Goal: Information Seeking & Learning: Learn about a topic

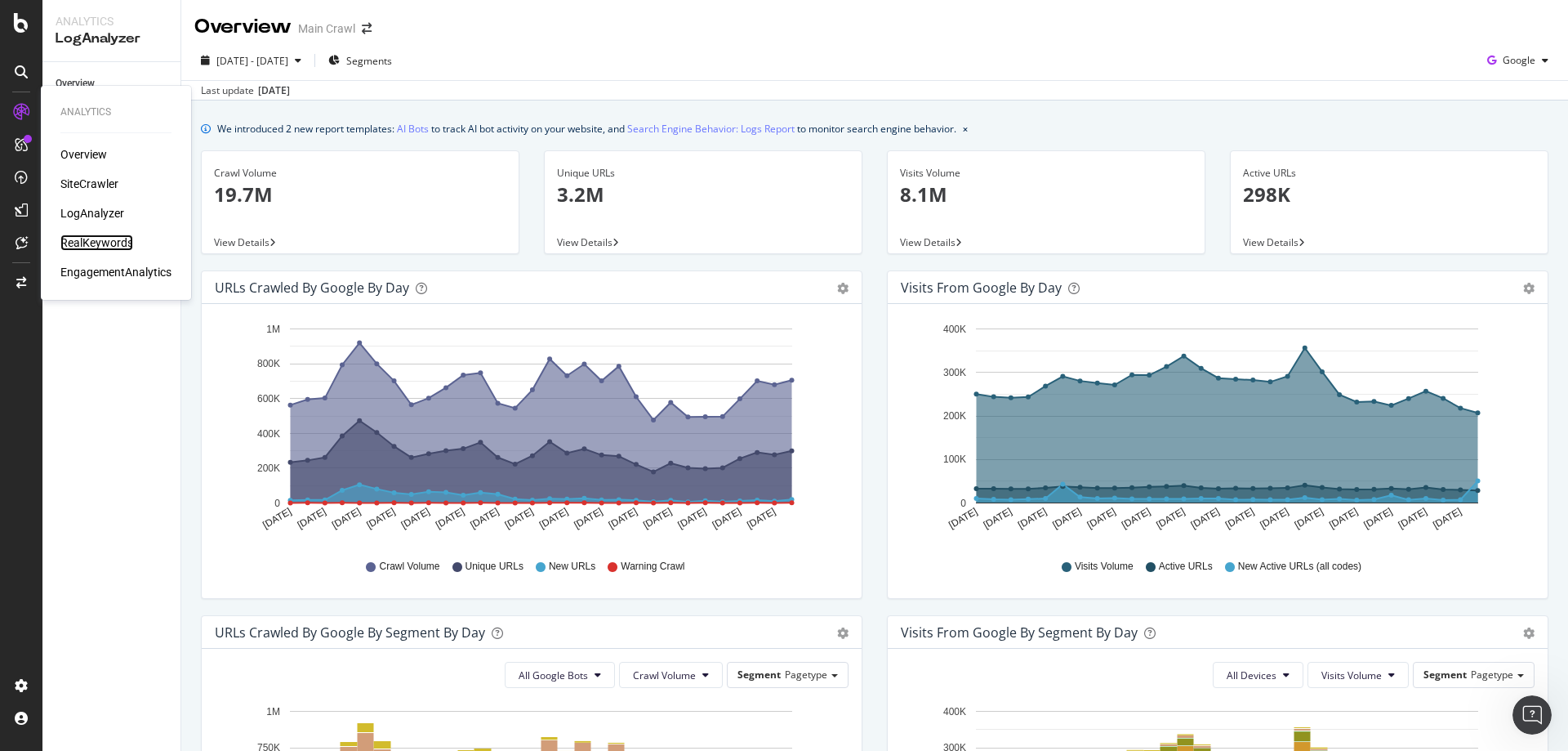
click at [110, 245] on div "RealKeywords" at bounding box center [97, 242] width 73 height 17
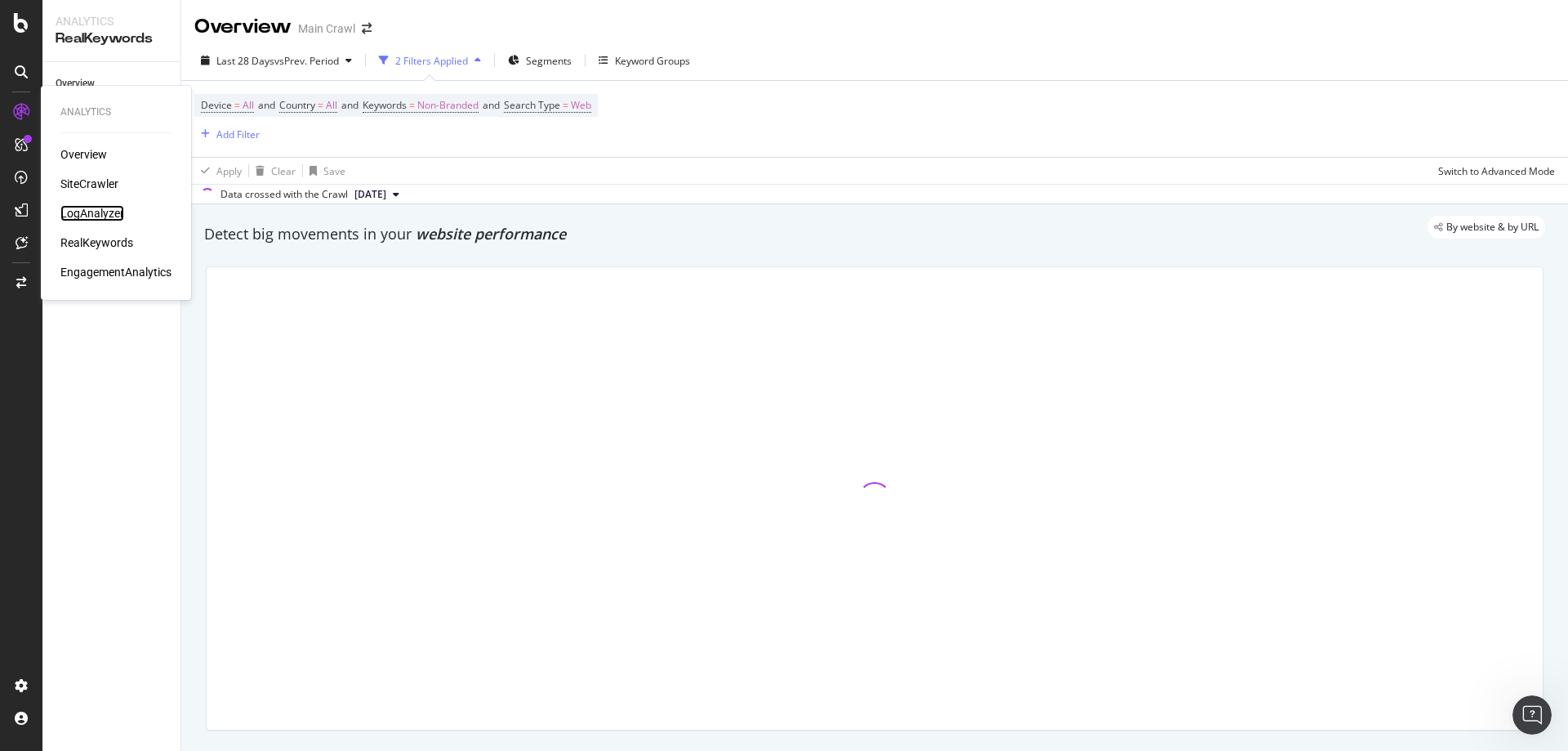
click at [89, 208] on div "LogAnalyzer" at bounding box center [92, 213] width 64 height 17
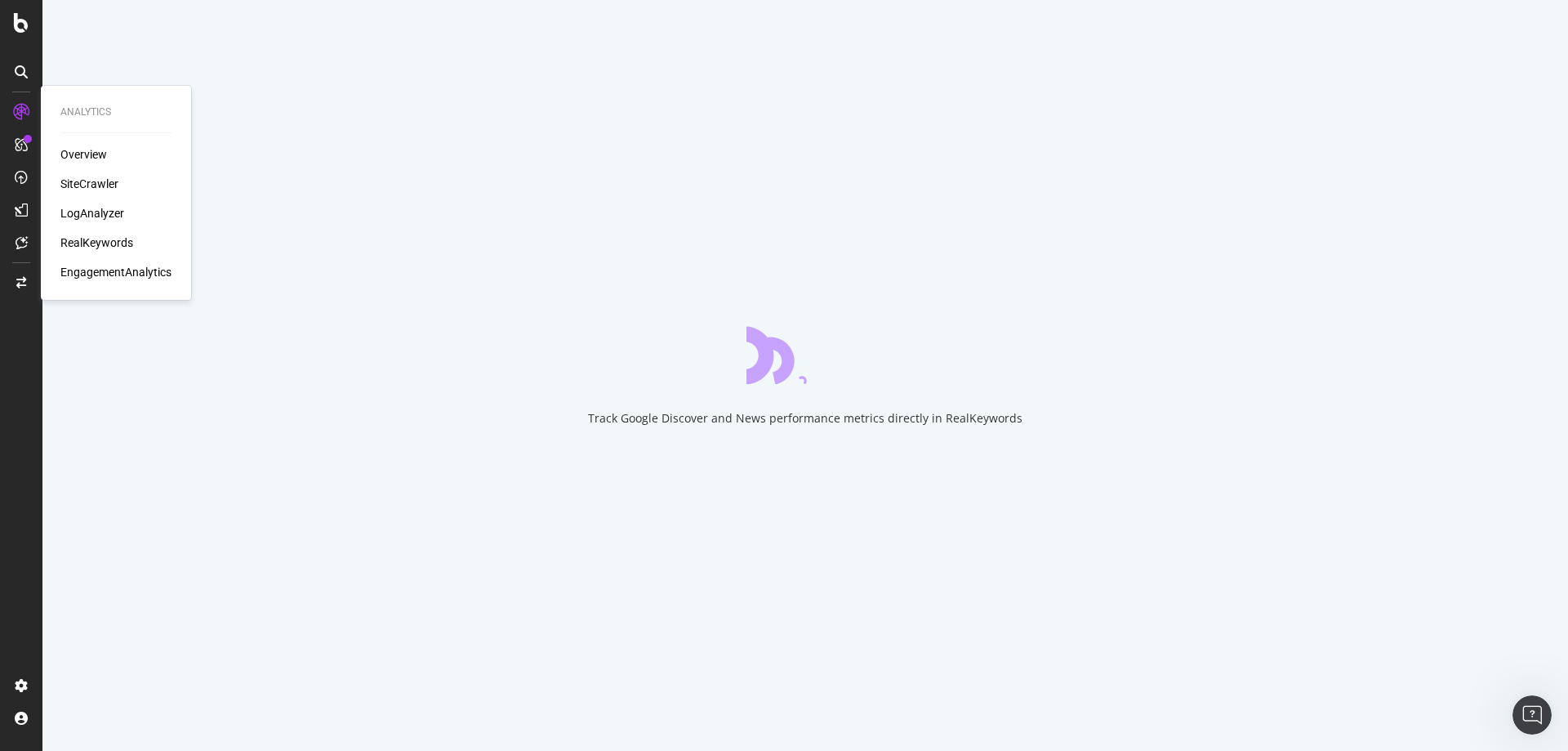
click at [115, 143] on div "Analytics Overview SiteCrawler LogAnalyzer RealKeywords EngagementAnalytics" at bounding box center [116, 192] width 137 height 207
click at [127, 168] on div "Overview SiteCrawler LogAnalyzer RealKeywords EngagementAnalytics" at bounding box center [116, 213] width 111 height 134
click at [133, 207] on div "LogAnalyzer" at bounding box center [116, 213] width 111 height 17
click at [145, 237] on div "RealKeywords" at bounding box center [116, 242] width 111 height 17
click at [183, 267] on div "Analytics Overview SiteCrawler LogAnalyzer RealKeywords EngagementAnalytics" at bounding box center [116, 192] width 137 height 207
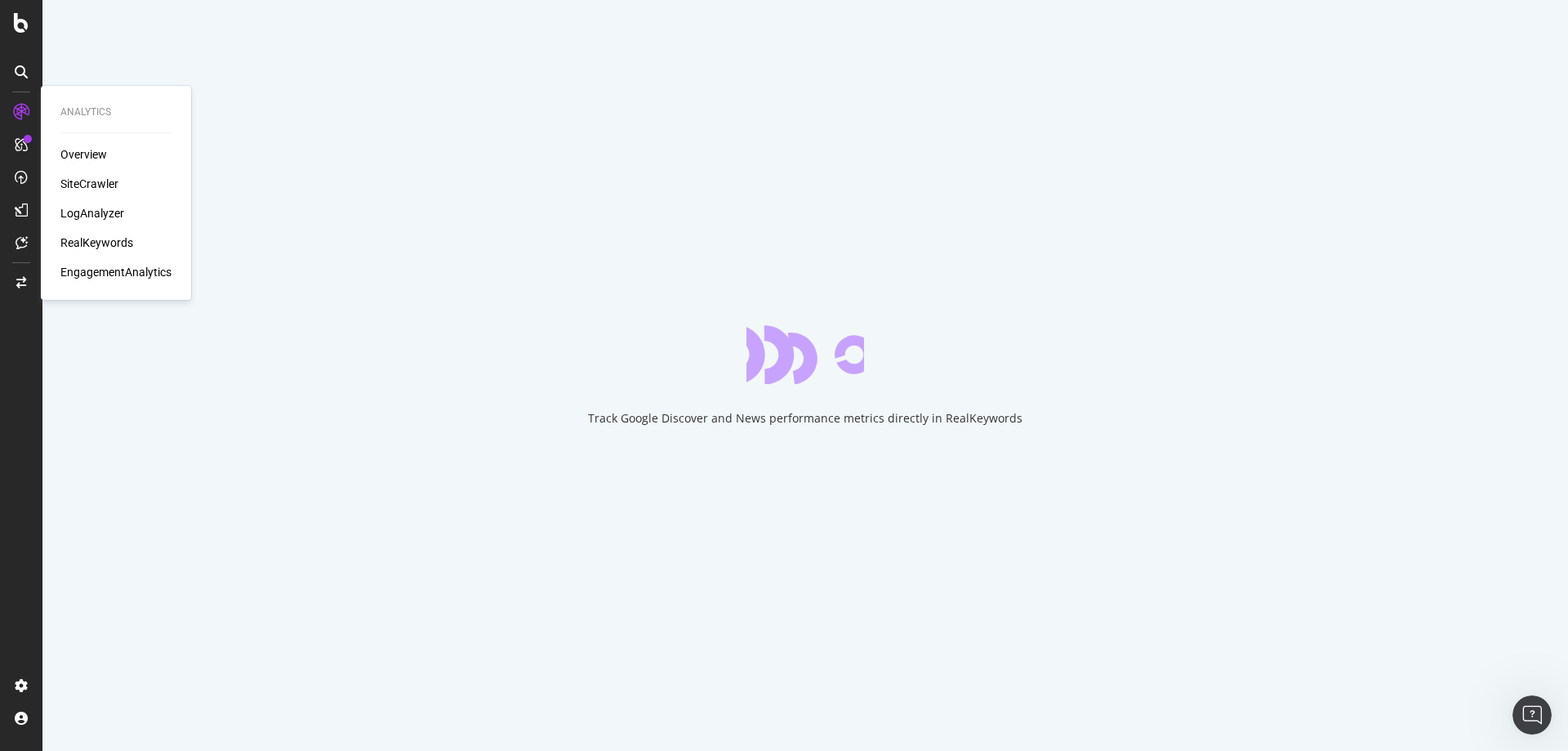
drag, startPoint x: 120, startPoint y: 146, endPoint x: 112, endPoint y: 151, distance: 9.4
click at [120, 146] on div "Overview" at bounding box center [116, 154] width 111 height 17
click at [43, 154] on div "Analytics Overview SiteCrawler LogAnalyzer RealKeywords EngagementAnalytics" at bounding box center [116, 192] width 150 height 214
click at [129, 114] on div "Analytics" at bounding box center [116, 112] width 111 height 14
click at [133, 174] on div "Overview SiteCrawler LogAnalyzer RealKeywords EngagementAnalytics" at bounding box center [116, 213] width 111 height 134
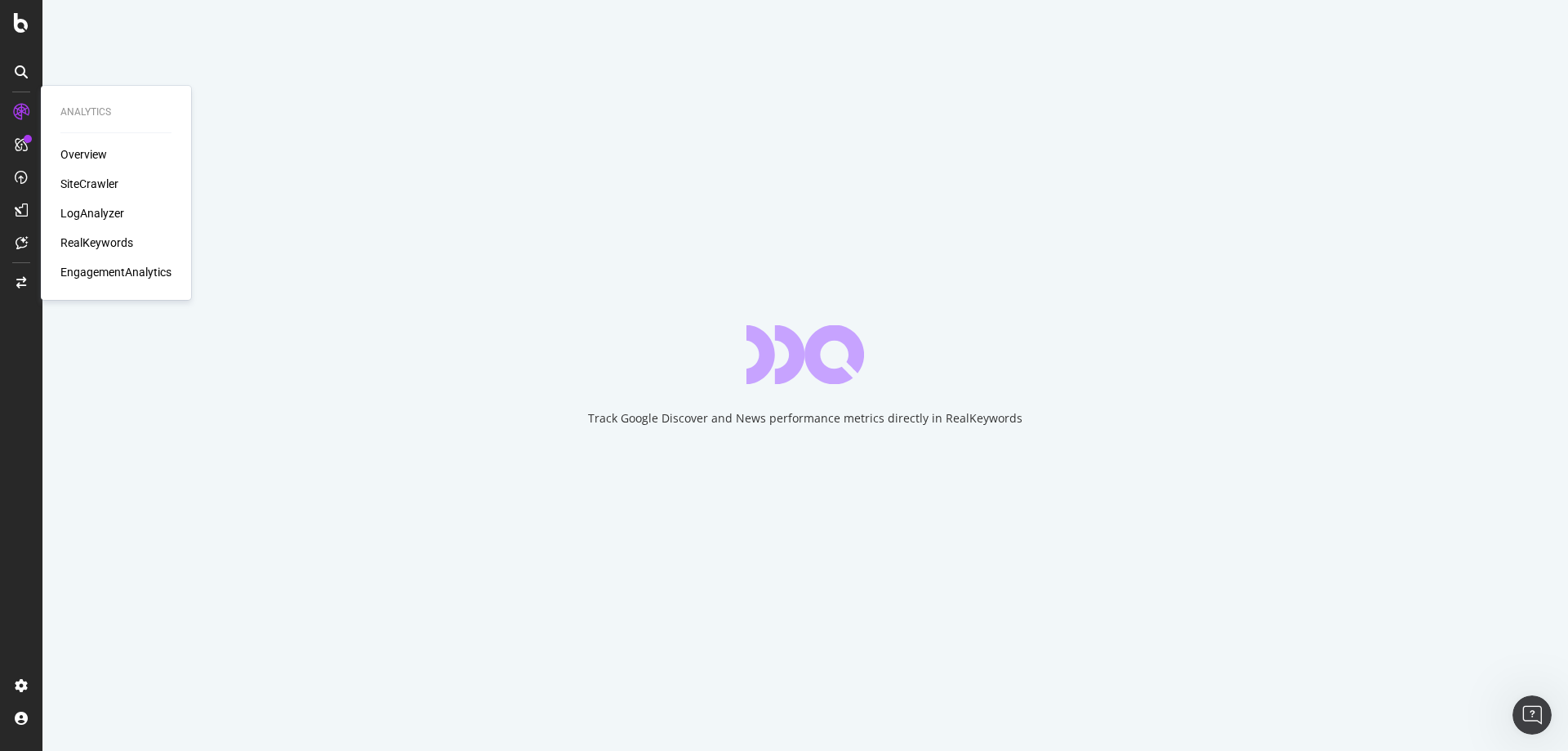
click at [129, 202] on div "Overview SiteCrawler LogAnalyzer RealKeywords EngagementAnalytics" at bounding box center [116, 213] width 111 height 134
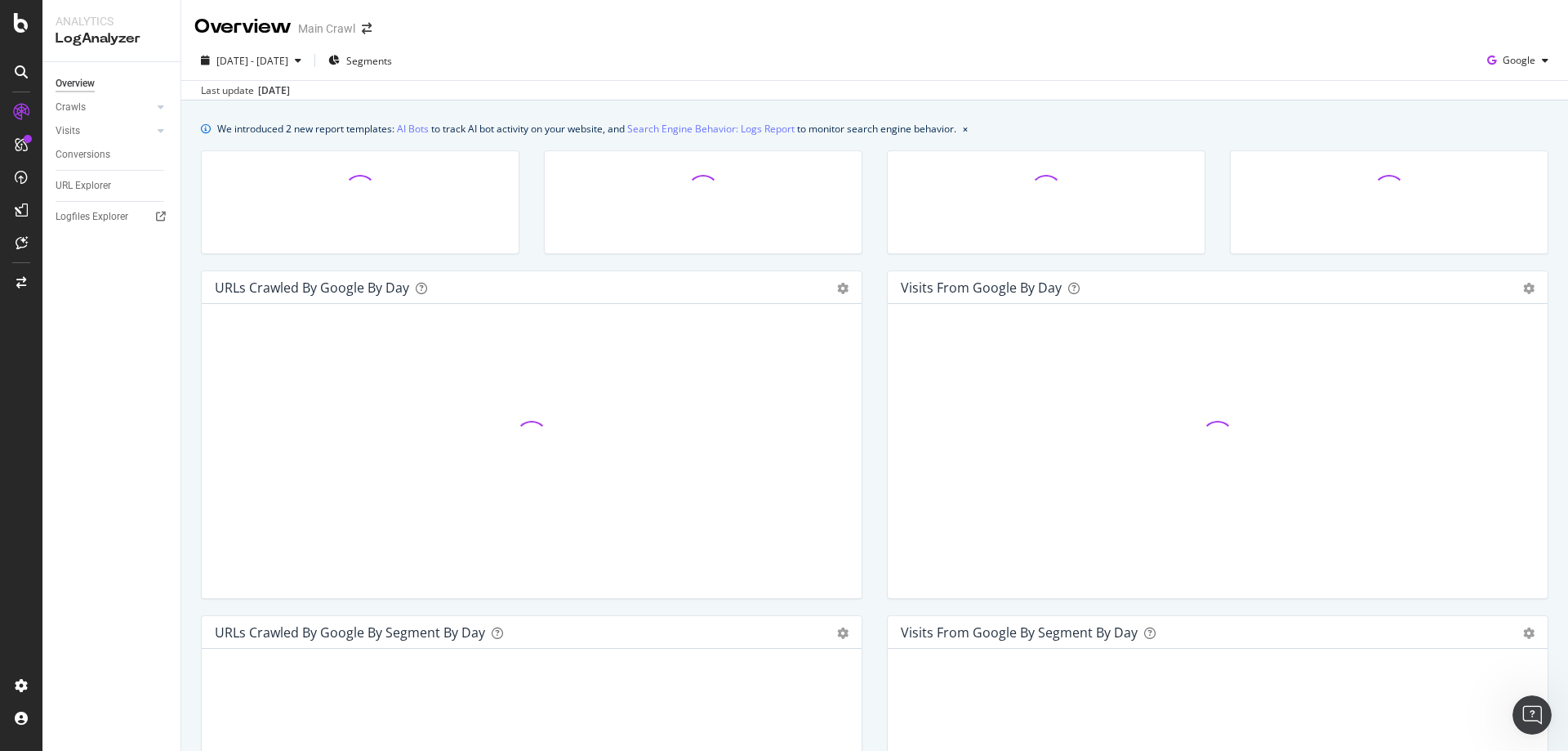
click at [502, 56] on div "[DATE] - [DATE] Segments Google" at bounding box center [874, 63] width 1386 height 32
click at [637, 60] on div "[DATE] - [DATE] Segments Google" at bounding box center [874, 63] width 1386 height 32
click at [1490, 16] on div "Overview Main Crawl" at bounding box center [874, 21] width 1386 height 41
click at [1416, 54] on div "[DATE] - [DATE] Segments Google" at bounding box center [874, 63] width 1386 height 32
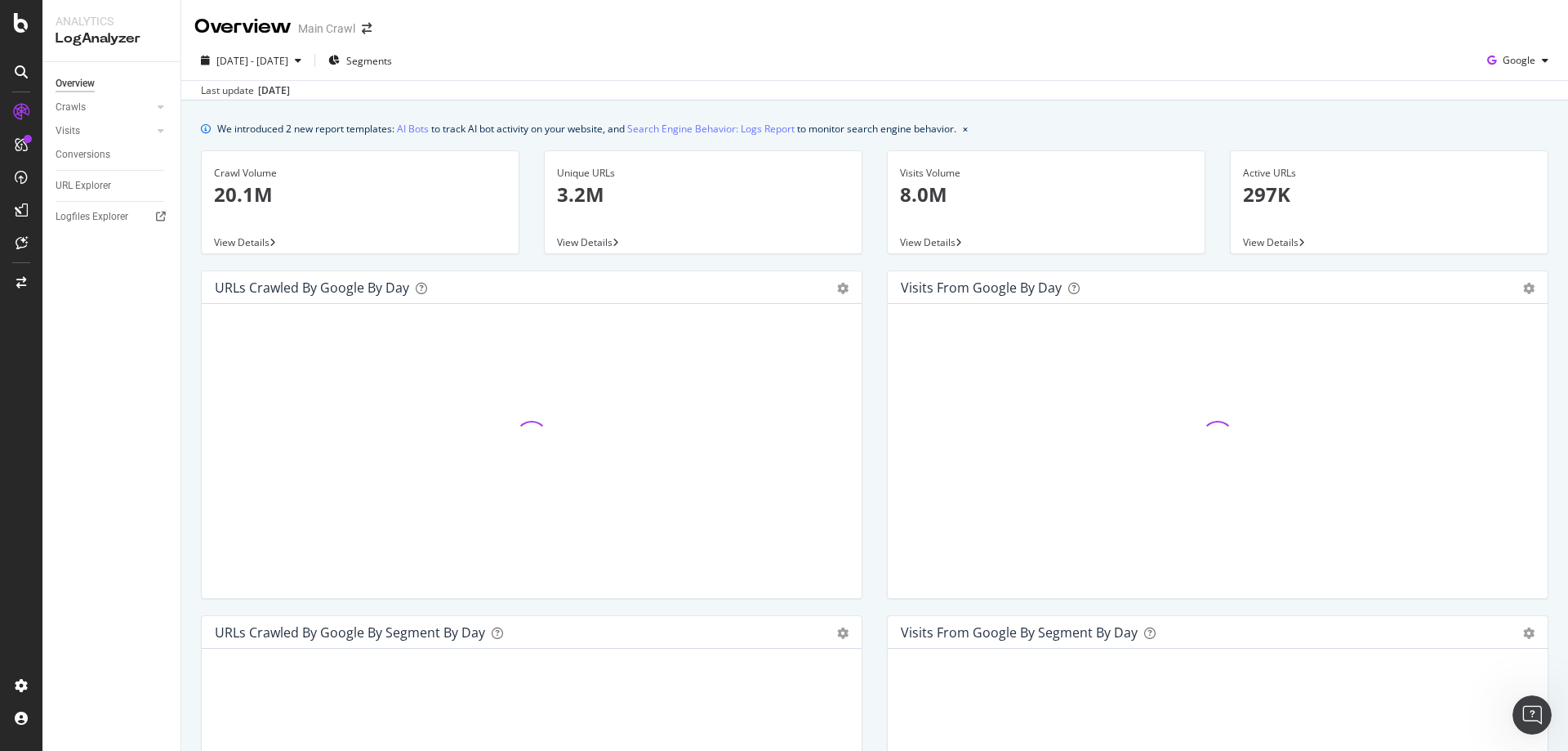
click at [479, 54] on div "[DATE] - [DATE] Segments Google" at bounding box center [874, 63] width 1386 height 32
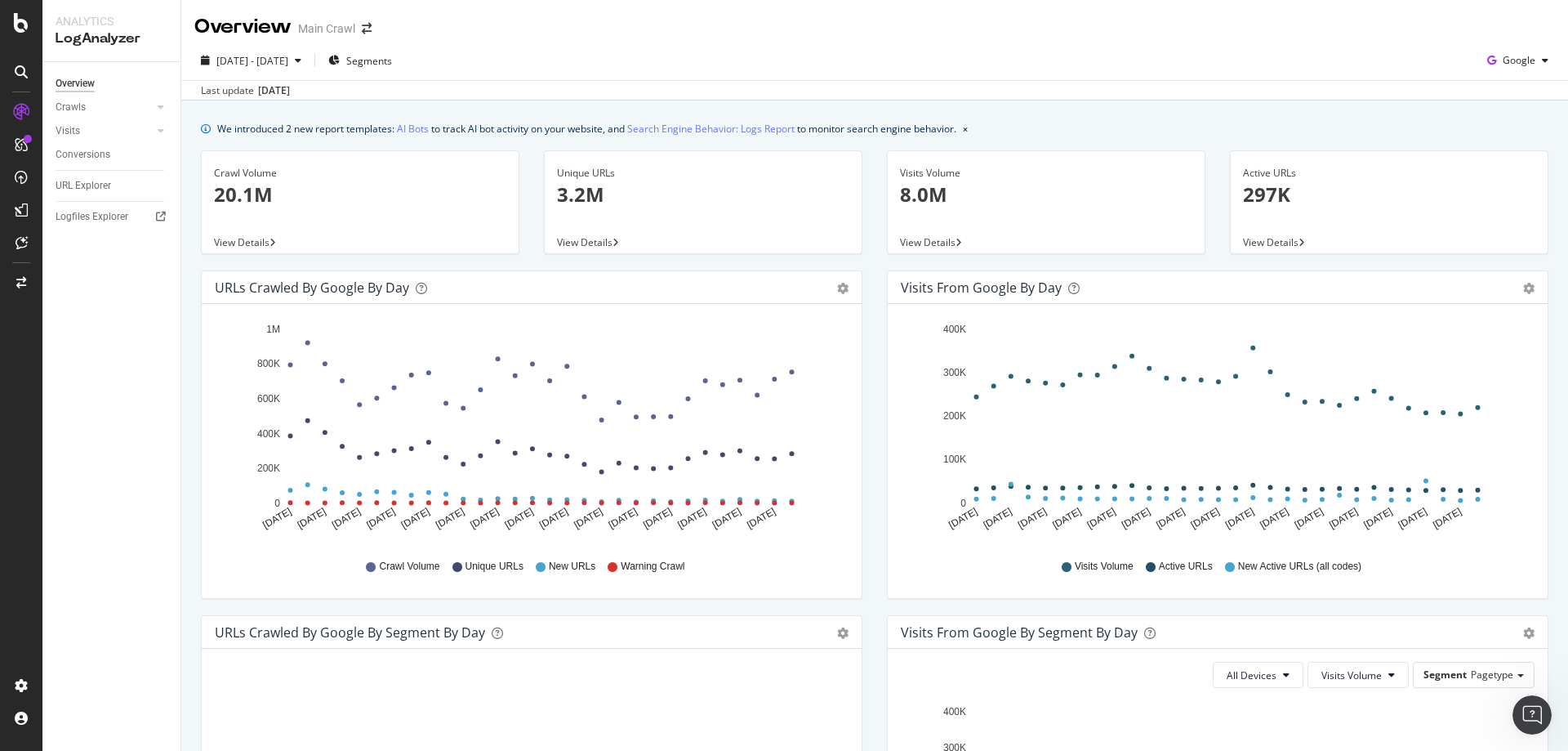
click at [406, 27] on div "Overview Main Crawl" at bounding box center [874, 21] width 1386 height 41
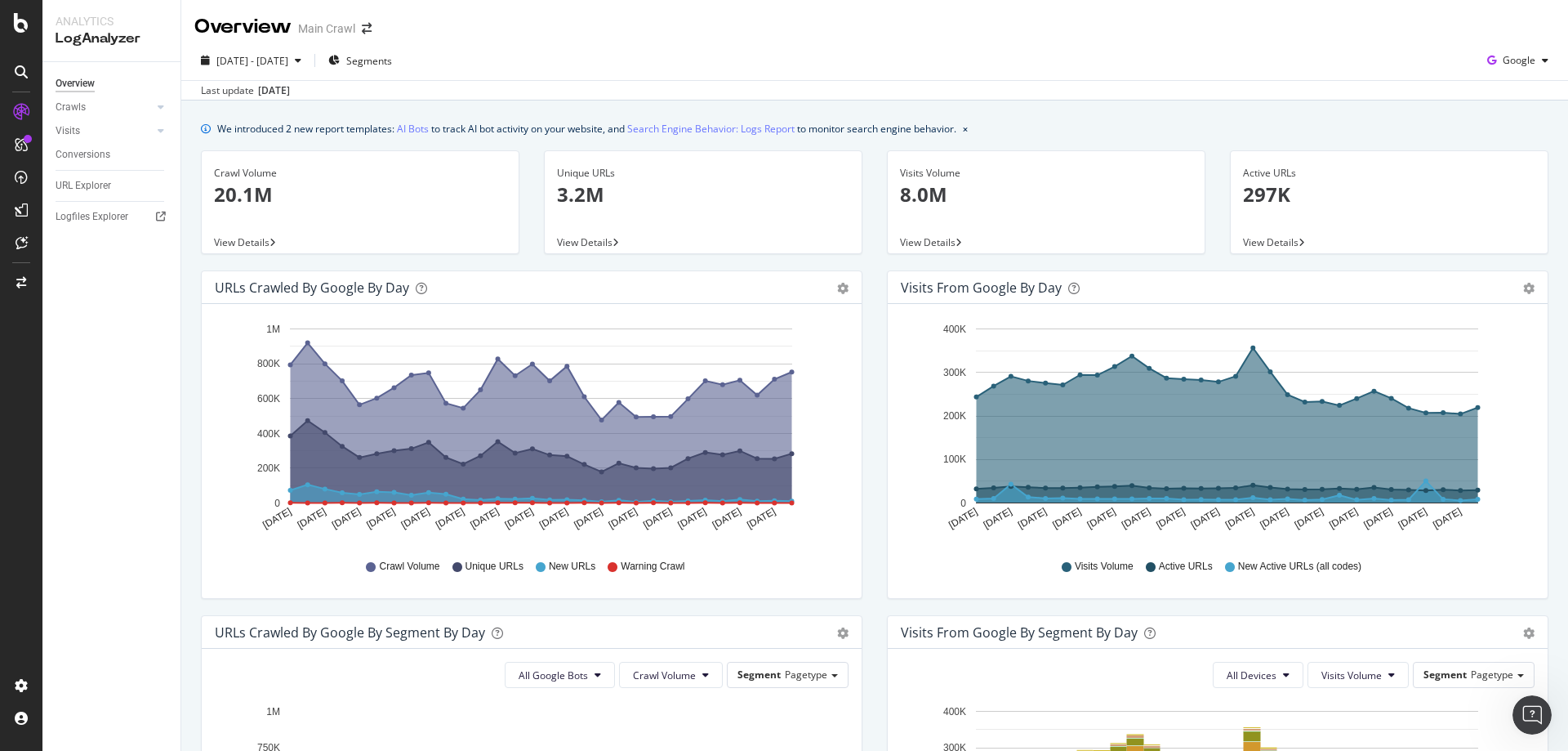
click at [486, 61] on div "[DATE] - [DATE] Segments Google" at bounding box center [874, 63] width 1386 height 32
click at [1508, 33] on div "Overview Main Crawl" at bounding box center [874, 21] width 1386 height 41
click at [105, 185] on div "URL Explorer" at bounding box center [83, 186] width 56 height 17
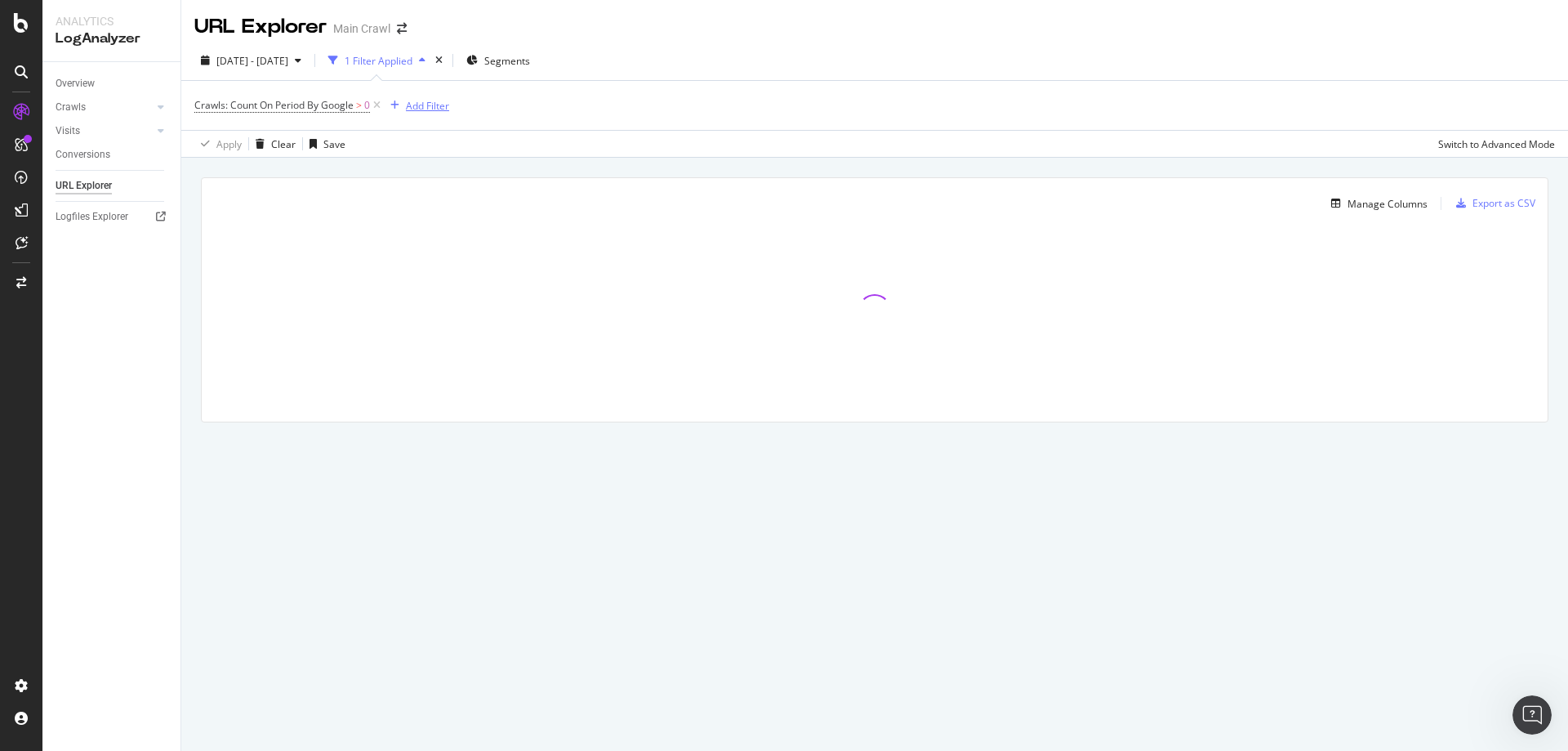
click at [434, 105] on div "Add Filter" at bounding box center [428, 106] width 43 height 14
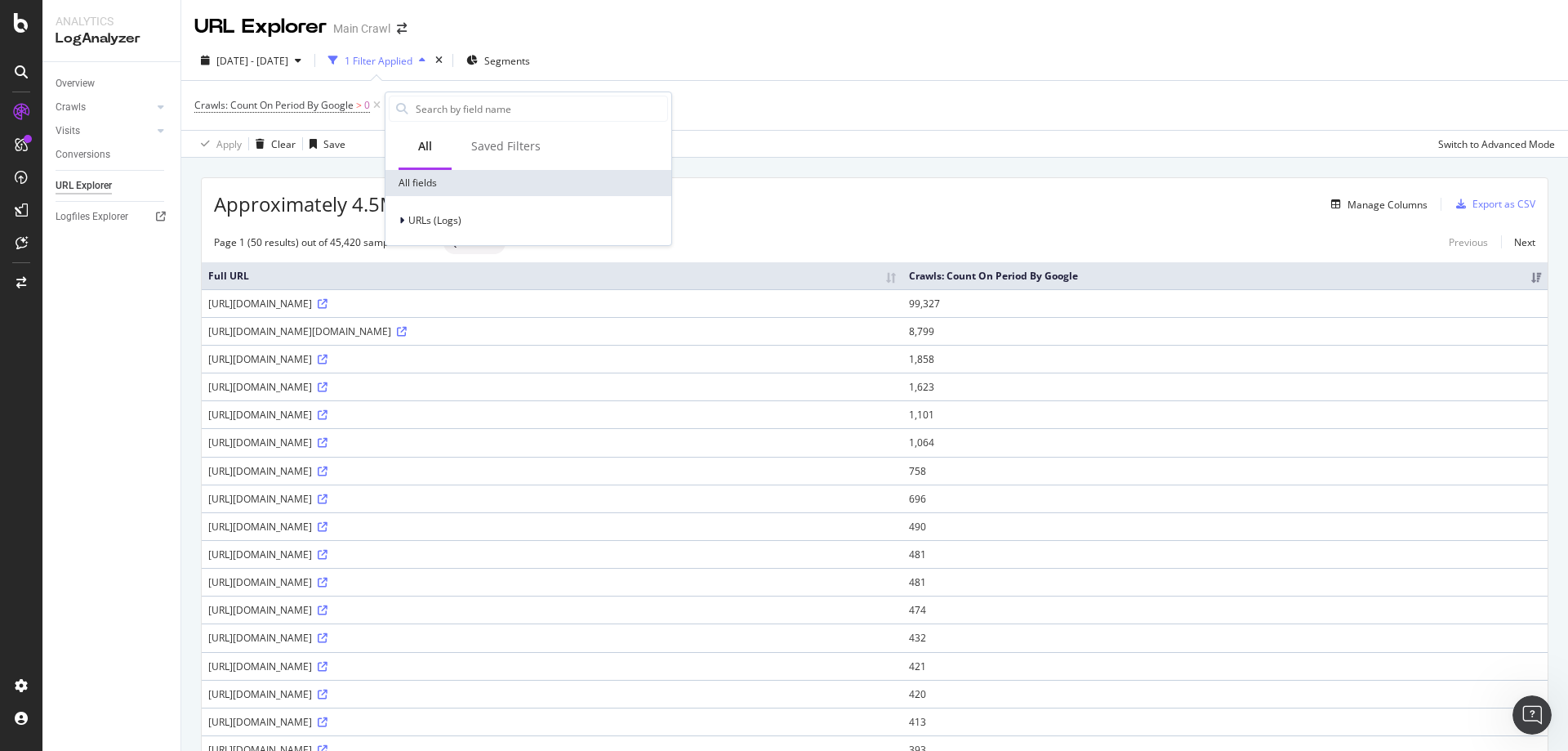
click at [645, 65] on div "[DATE] - [DATE] 1 Filter Applied Segments" at bounding box center [874, 63] width 1386 height 32
click at [415, 105] on div "Add Filter" at bounding box center [428, 106] width 43 height 14
click at [393, 229] on div "URLs (Logs)" at bounding box center [528, 220] width 280 height 23
click at [460, 109] on input "text" at bounding box center [541, 108] width 253 height 25
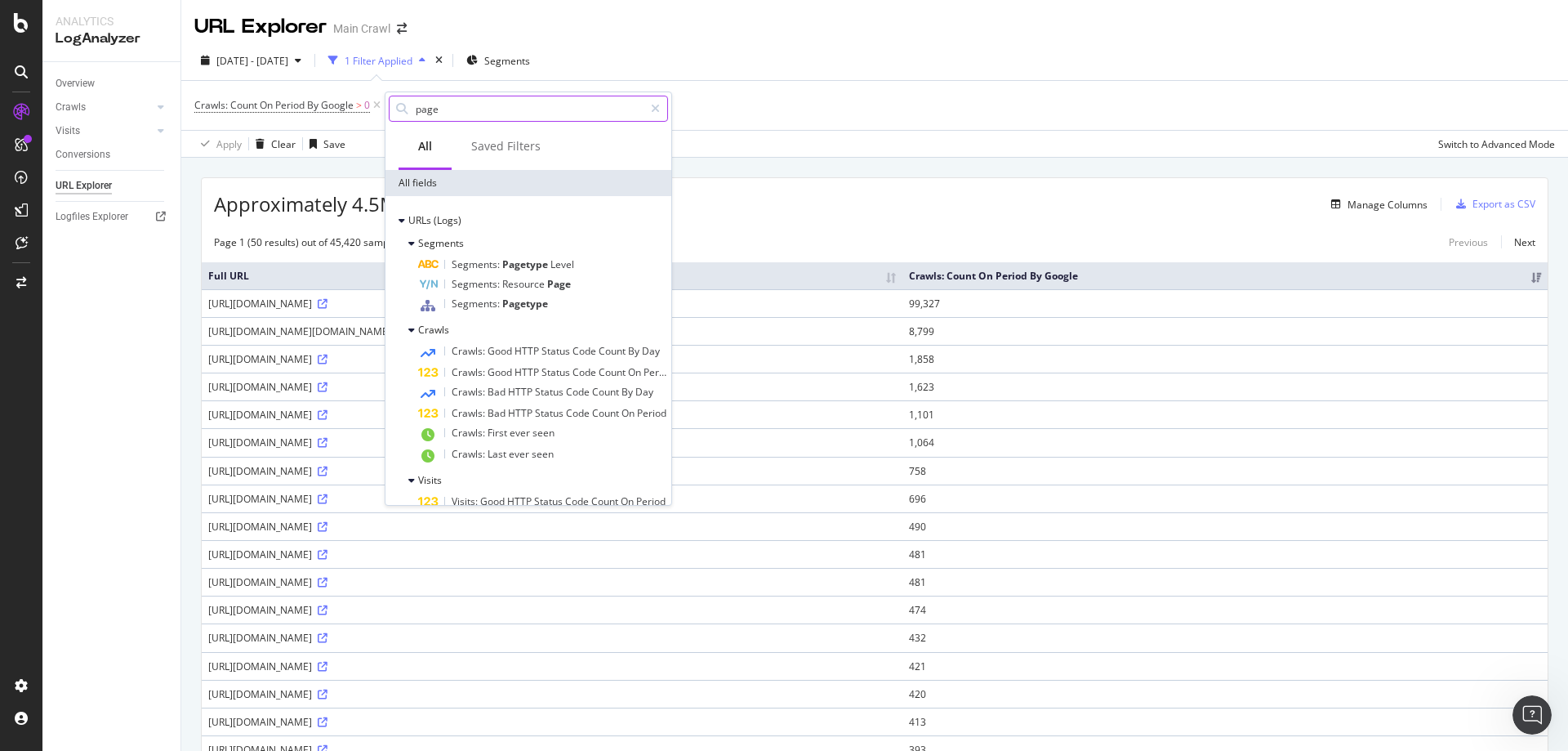
click at [478, 113] on input "page" at bounding box center [529, 108] width 230 height 25
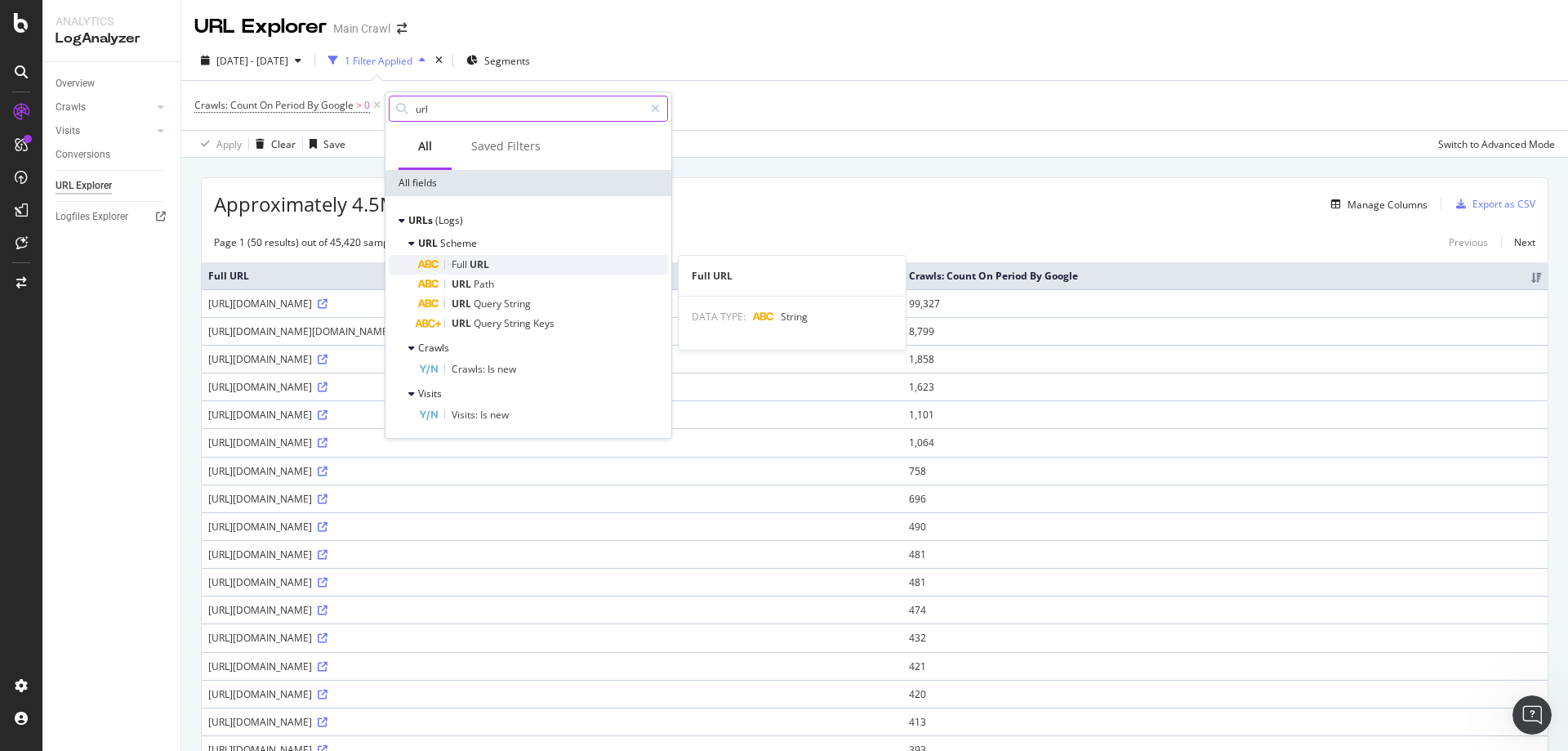
type input "url"
click at [486, 259] on span "URL" at bounding box center [480, 264] width 20 height 14
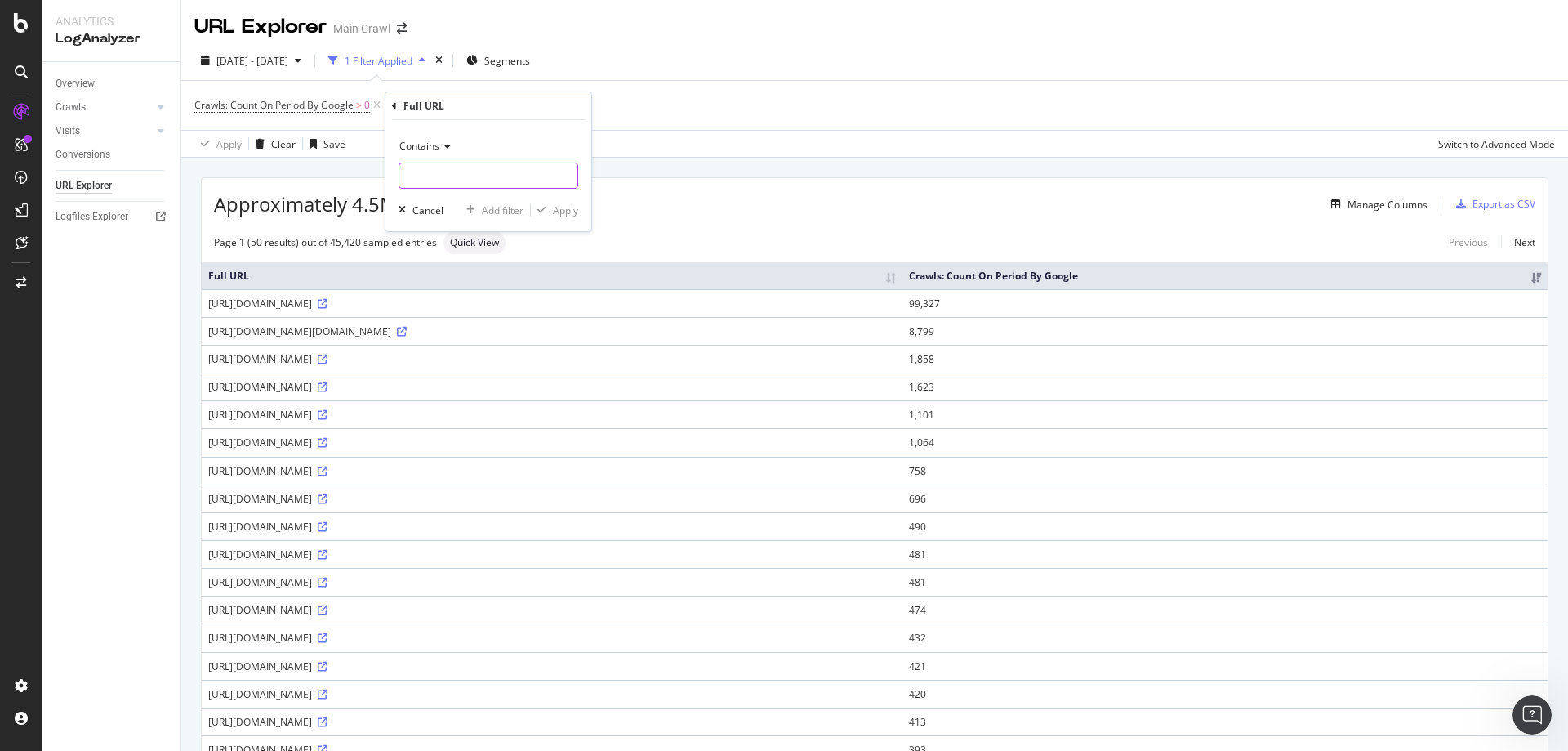
click at [447, 178] on input "text" at bounding box center [488, 176] width 178 height 27
click at [432, 148] on span "Contains" at bounding box center [419, 145] width 40 height 14
click at [453, 172] on div "Equal to" at bounding box center [490, 180] width 175 height 22
click at [450, 173] on input "text" at bounding box center [488, 176] width 178 height 27
type input "/coupon"
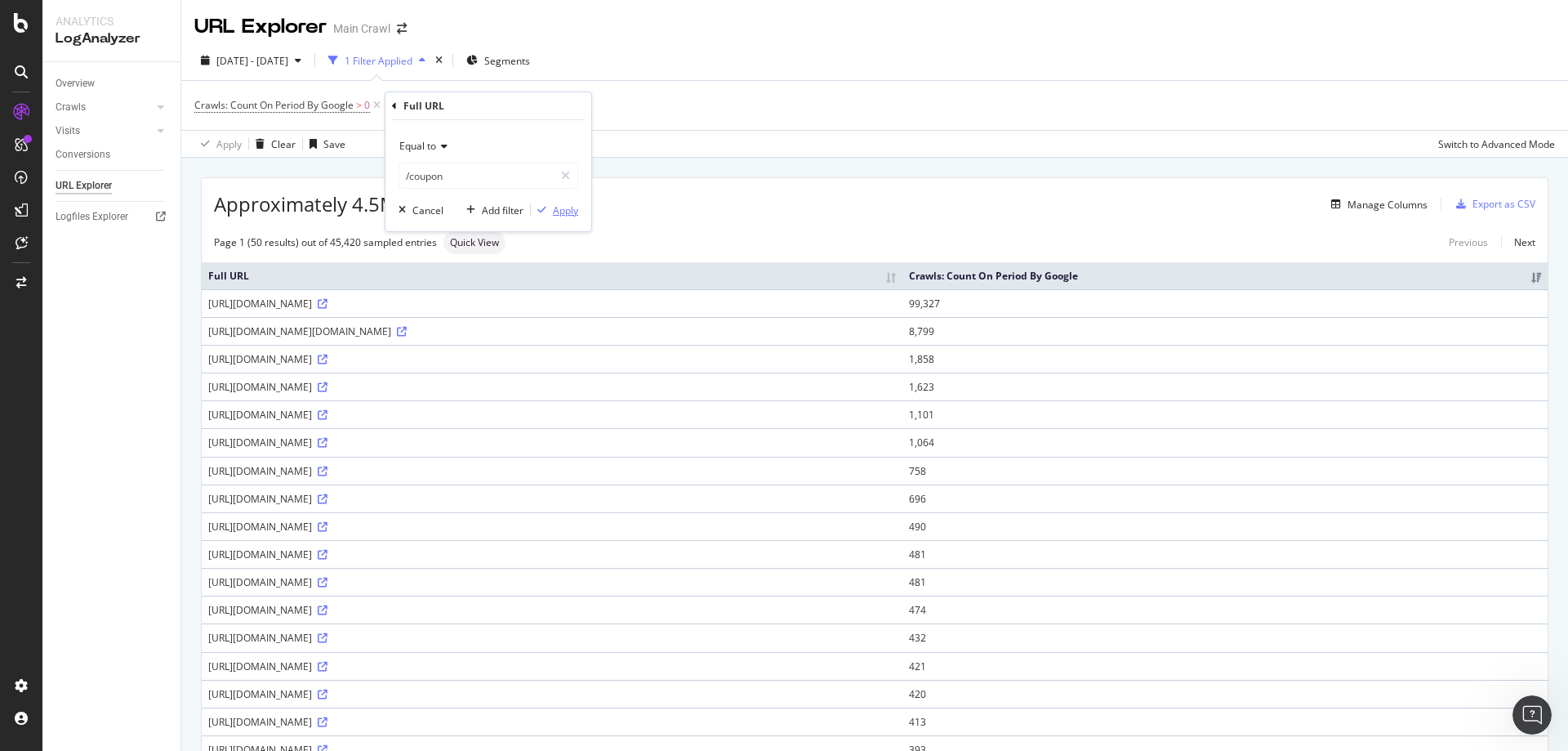
click at [560, 214] on div "Apply" at bounding box center [565, 210] width 26 height 14
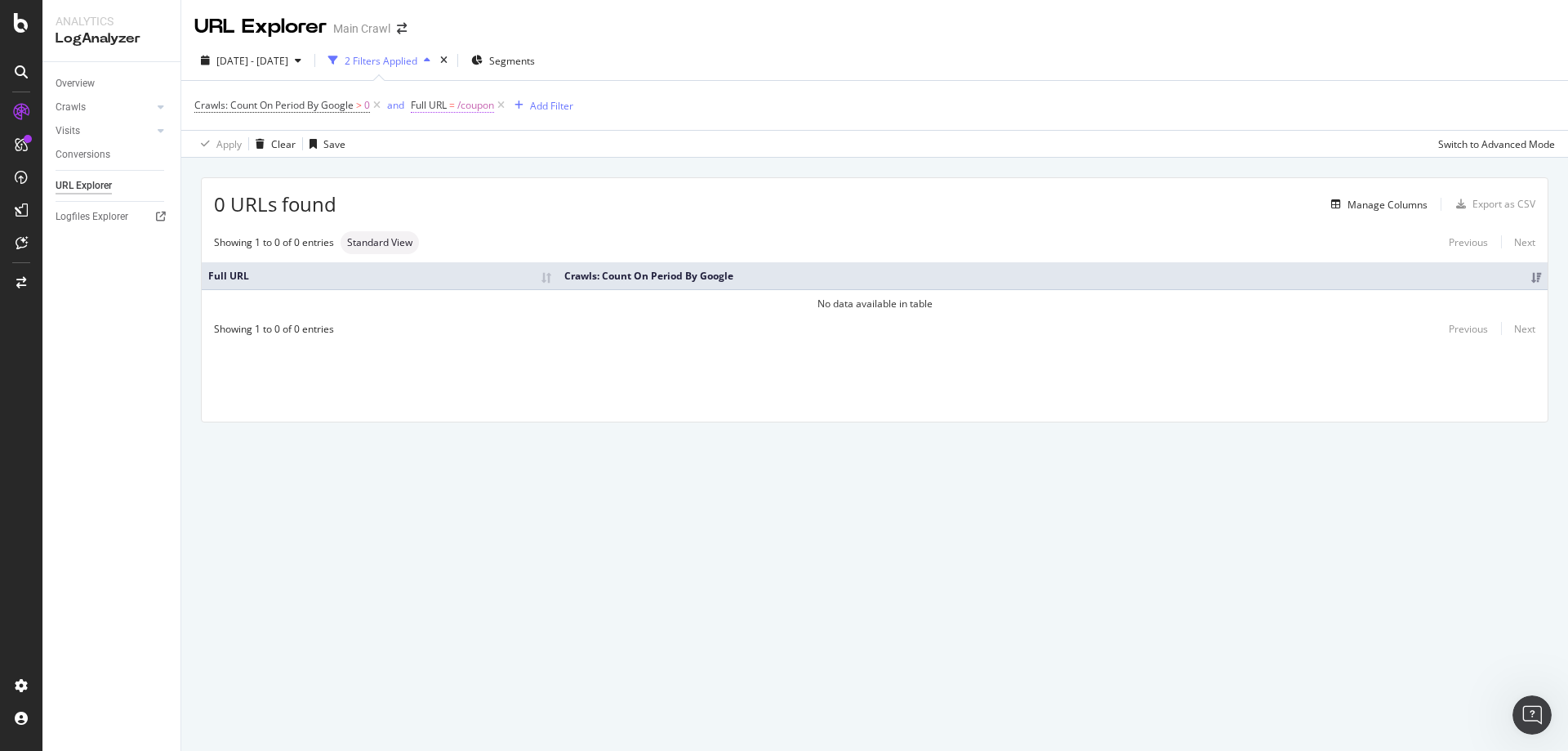
click at [465, 100] on span "/coupon" at bounding box center [475, 105] width 36 height 23
paste input "[URL][DOMAIN_NAME]"
type input "[URL][DOMAIN_NAME]"
click at [574, 204] on div "button" at bounding box center [568, 207] width 22 height 10
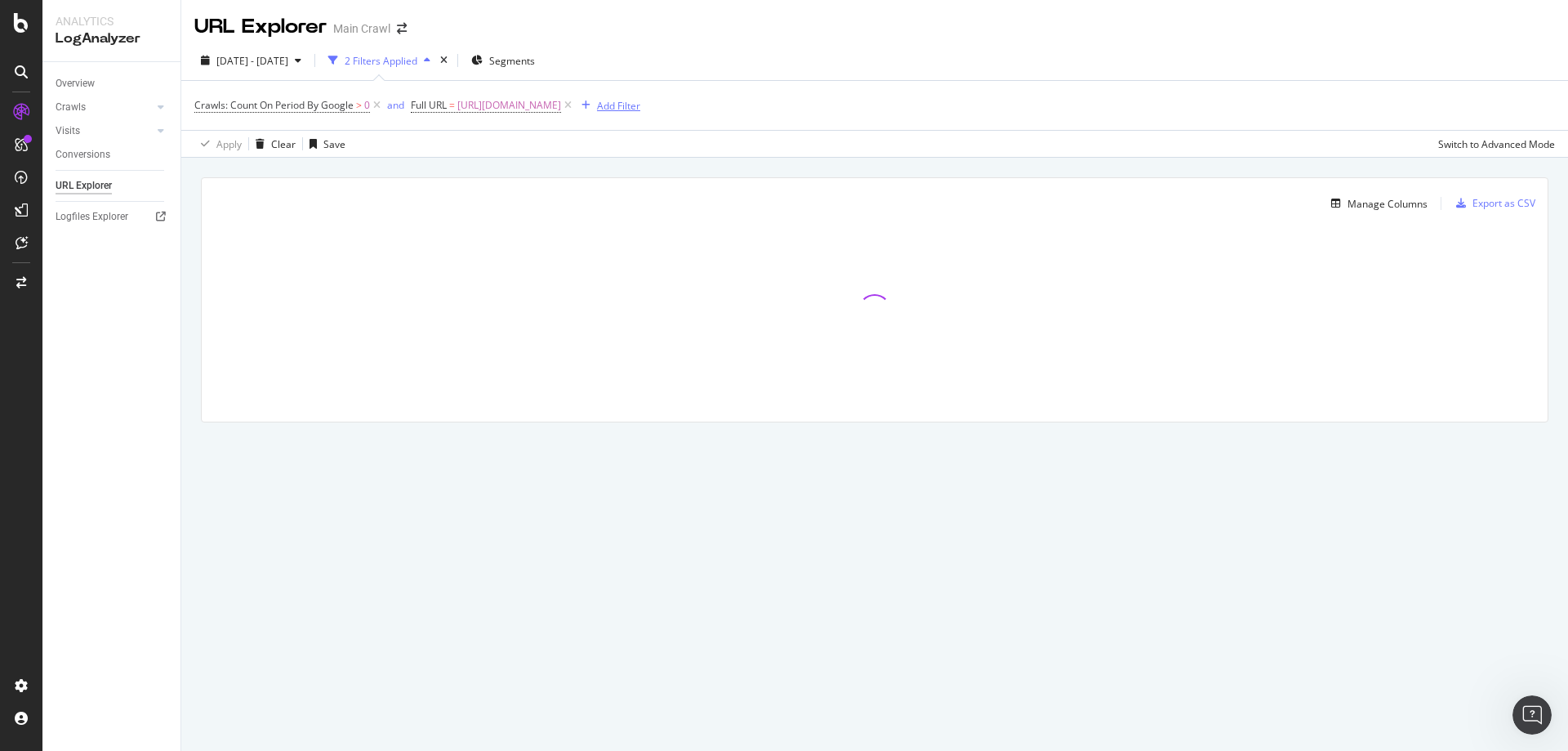
click at [601, 113] on div "Add Filter" at bounding box center [607, 105] width 66 height 18
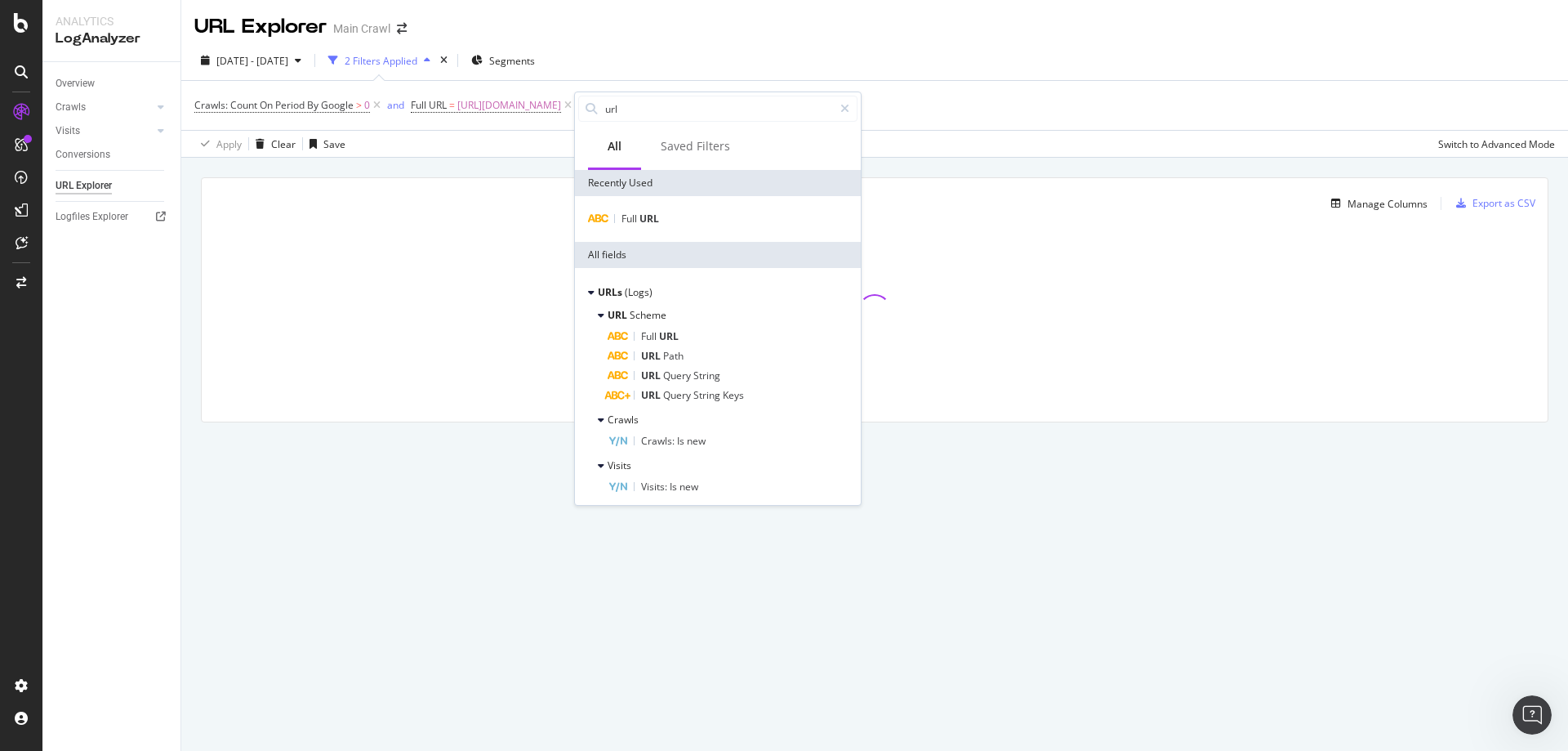
click at [650, 207] on div "Full URL" at bounding box center [717, 219] width 286 height 46
click at [649, 218] on span "URL" at bounding box center [650, 219] width 20 height 14
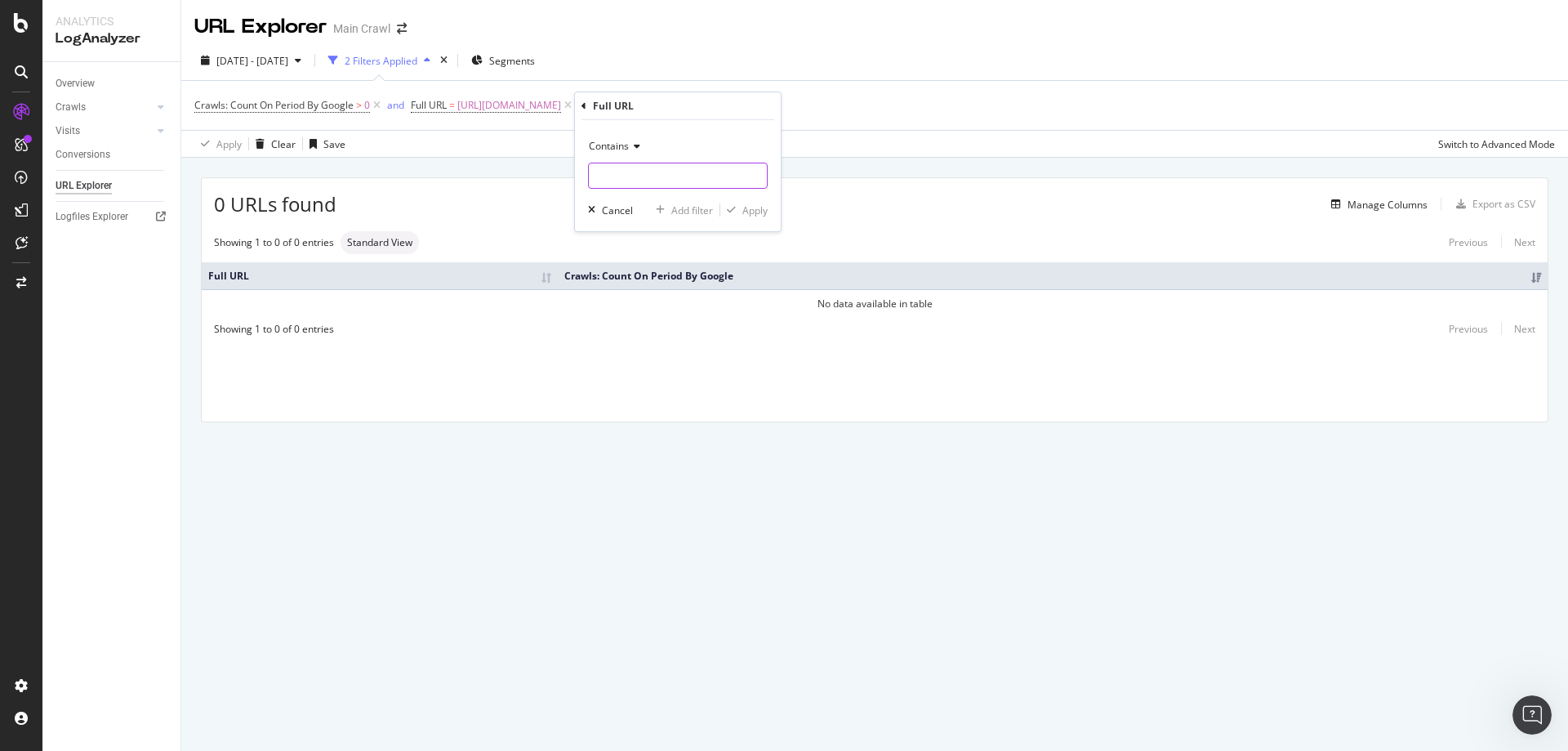
click at [653, 173] on input "text" at bounding box center [677, 176] width 178 height 27
paste input "[URL][DOMAIN_NAME]"
type input "[URL][DOMAIN_NAME]"
click at [758, 211] on div "Apply" at bounding box center [756, 210] width 26 height 14
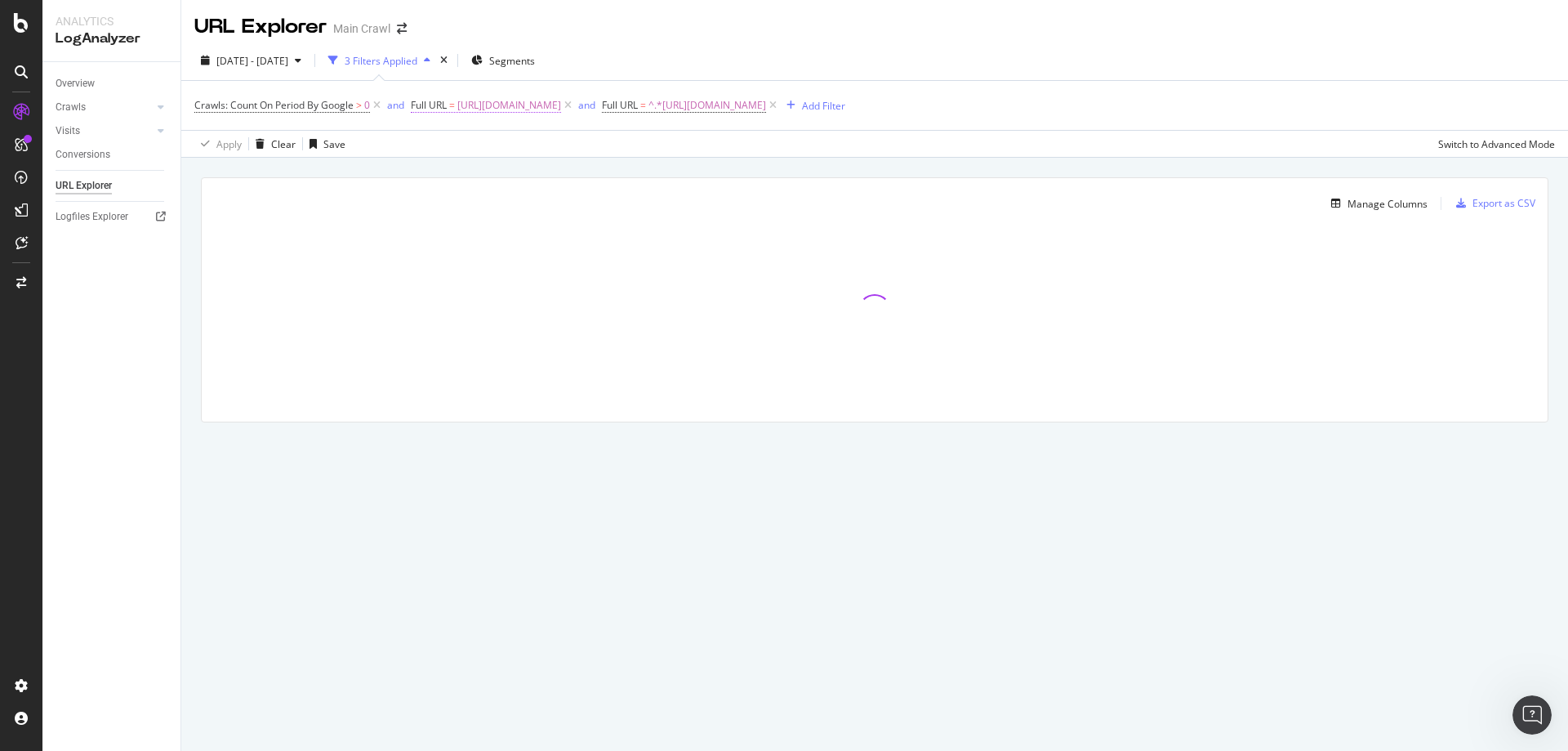
click at [460, 112] on span "[URL][DOMAIN_NAME]" at bounding box center [509, 105] width 104 height 23
click at [475, 145] on div "Equal to" at bounding box center [515, 143] width 180 height 27
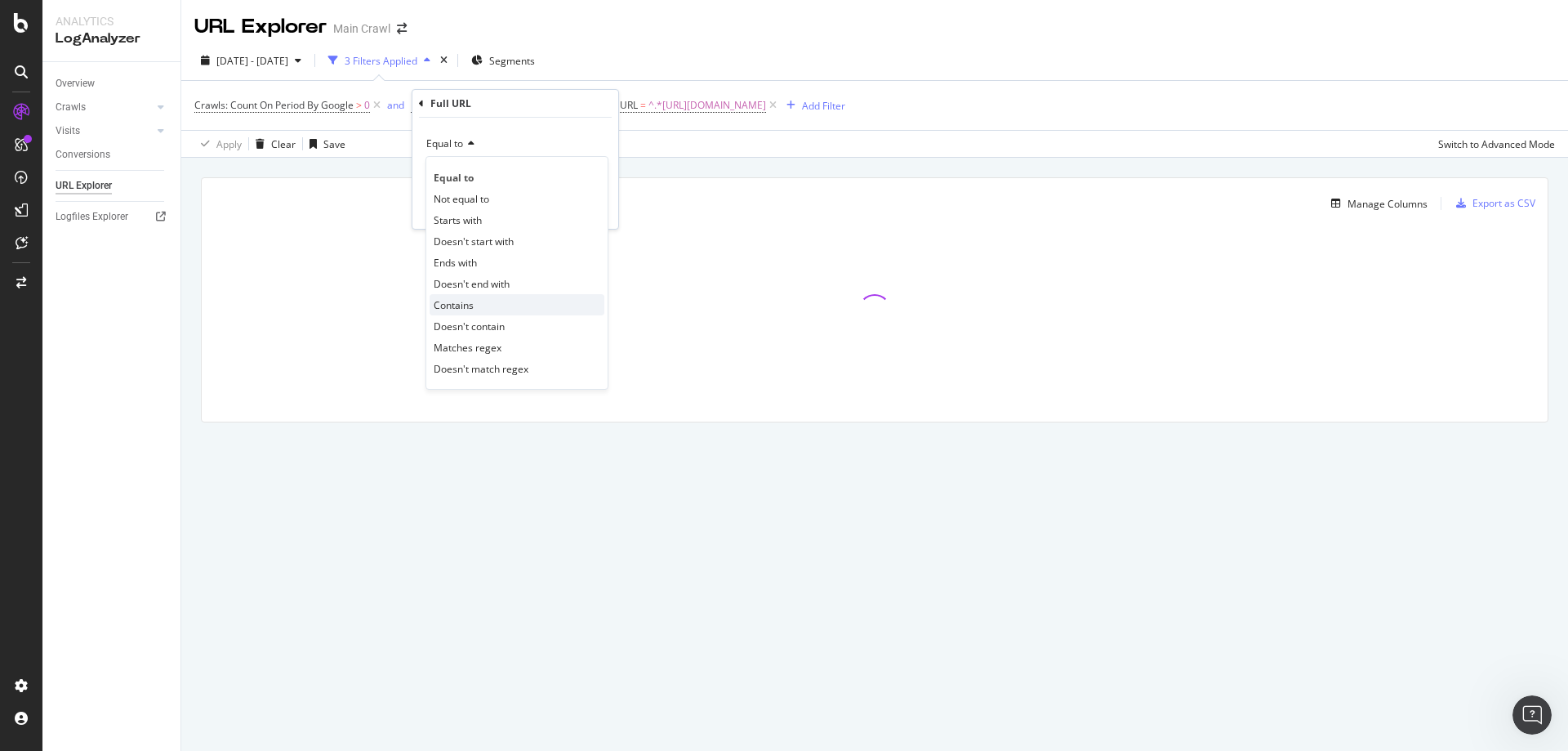
click at [467, 298] on span "Contains" at bounding box center [453, 305] width 40 height 14
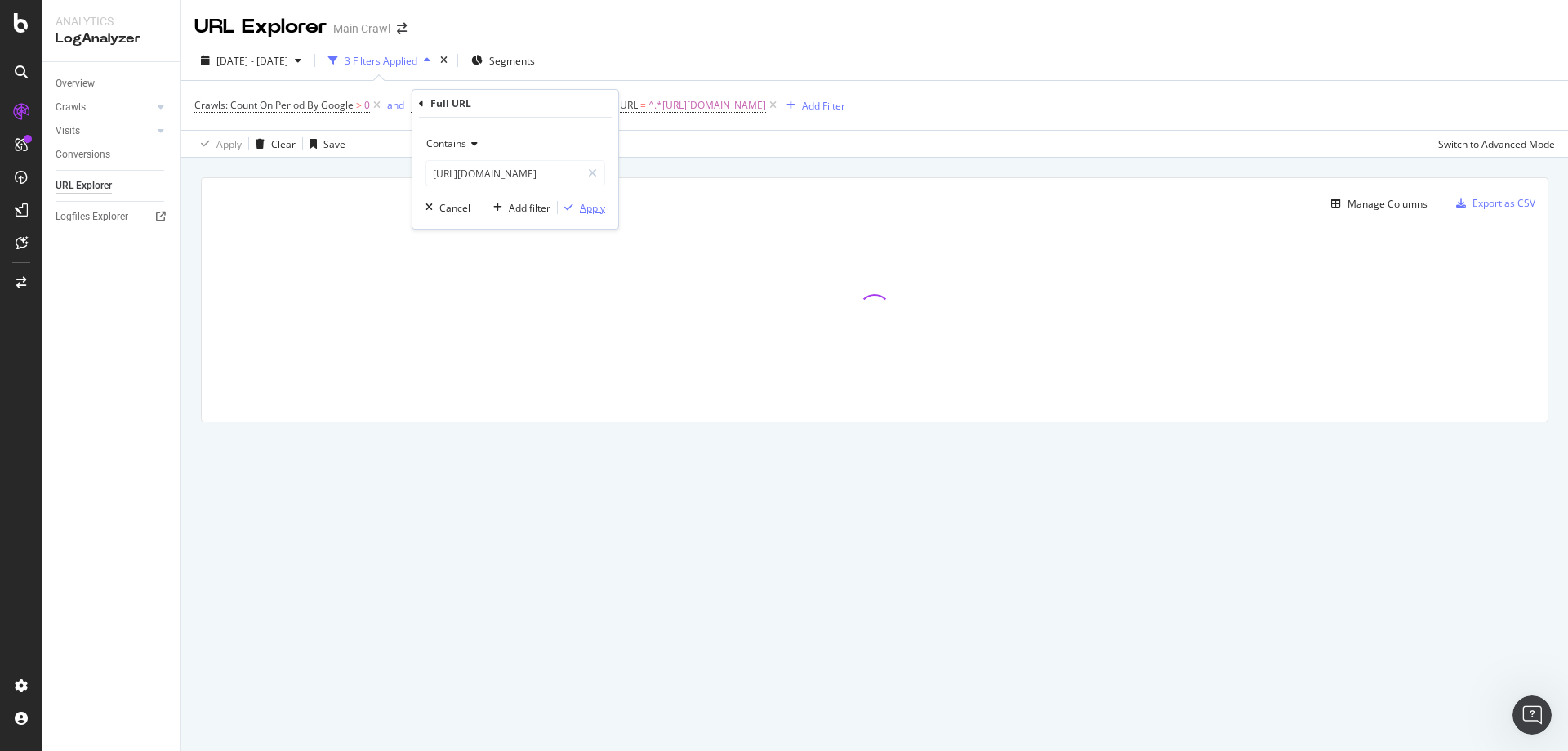
click at [587, 212] on div "Apply" at bounding box center [593, 208] width 26 height 14
click at [1101, 110] on div "Crawls: Count On Period By Google > 0 and Full URL = ^.*[URL][DOMAIN_NAME] and …" at bounding box center [874, 105] width 1361 height 49
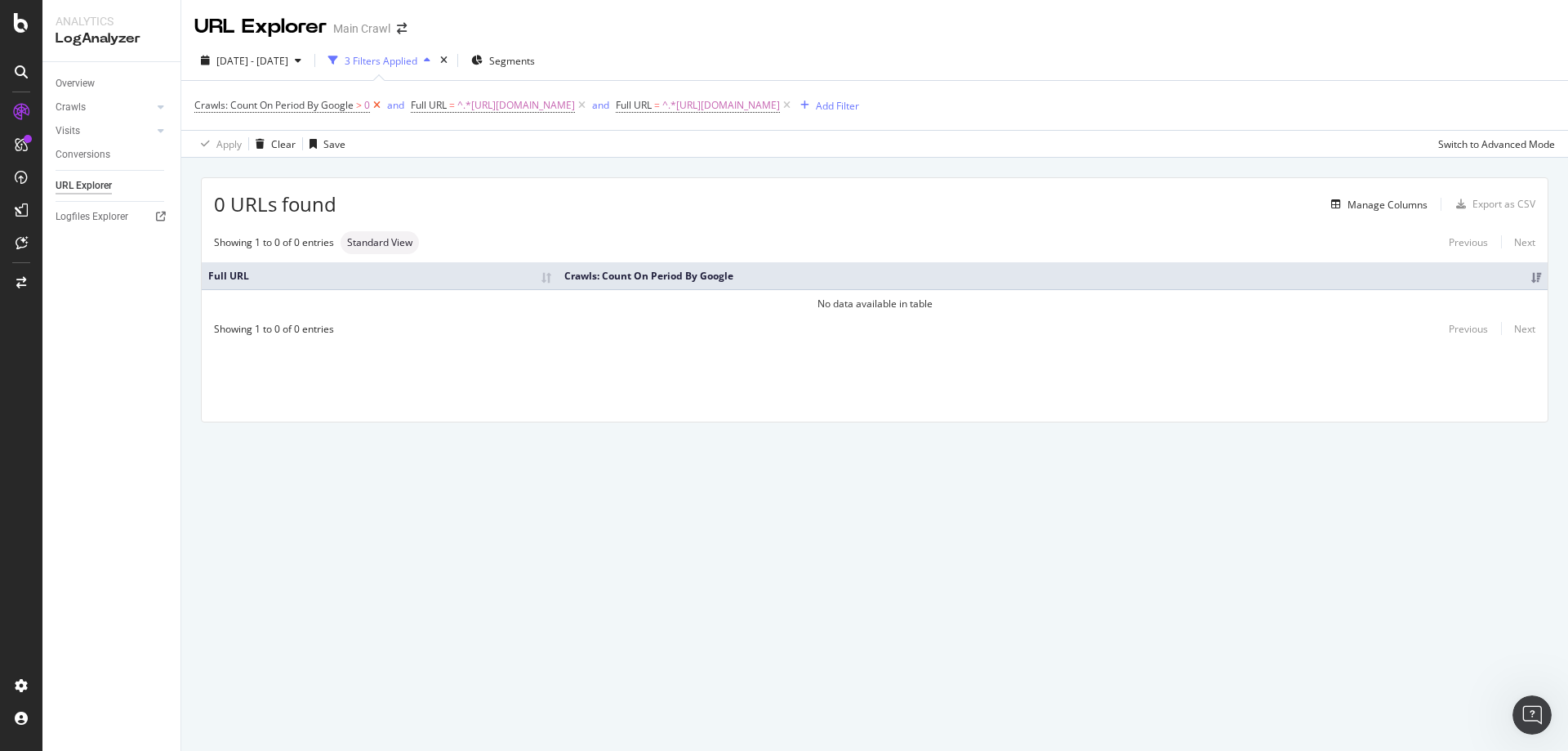
click at [378, 109] on icon at bounding box center [377, 105] width 14 height 17
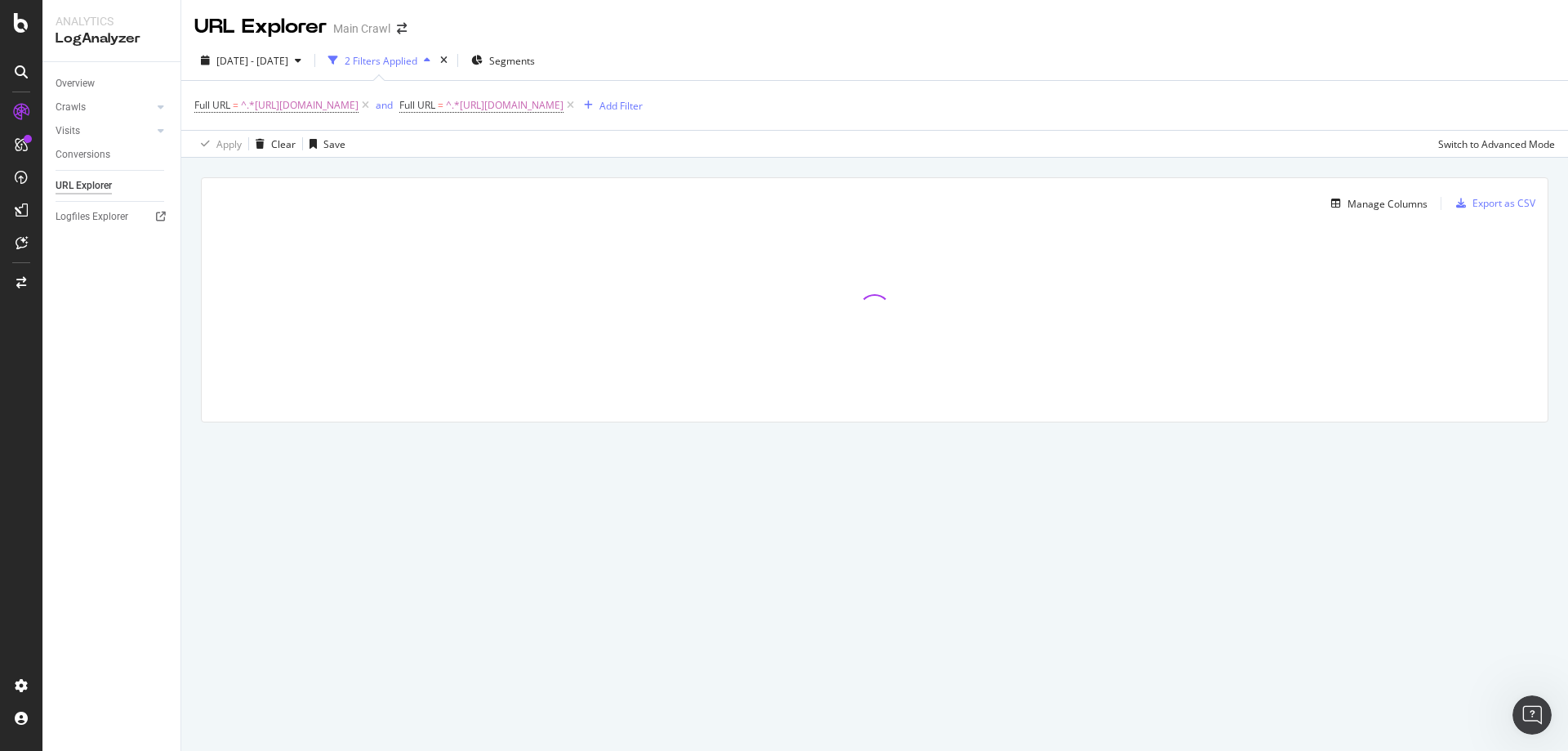
click at [887, 45] on div "[DATE] - [DATE] 2 Filters Applied Segments Full URL = ^.*[URL][DOMAIN_NAME] and…" at bounding box center [874, 99] width 1386 height 117
click at [232, 50] on div "[DATE] - [DATE]" at bounding box center [251, 60] width 114 height 25
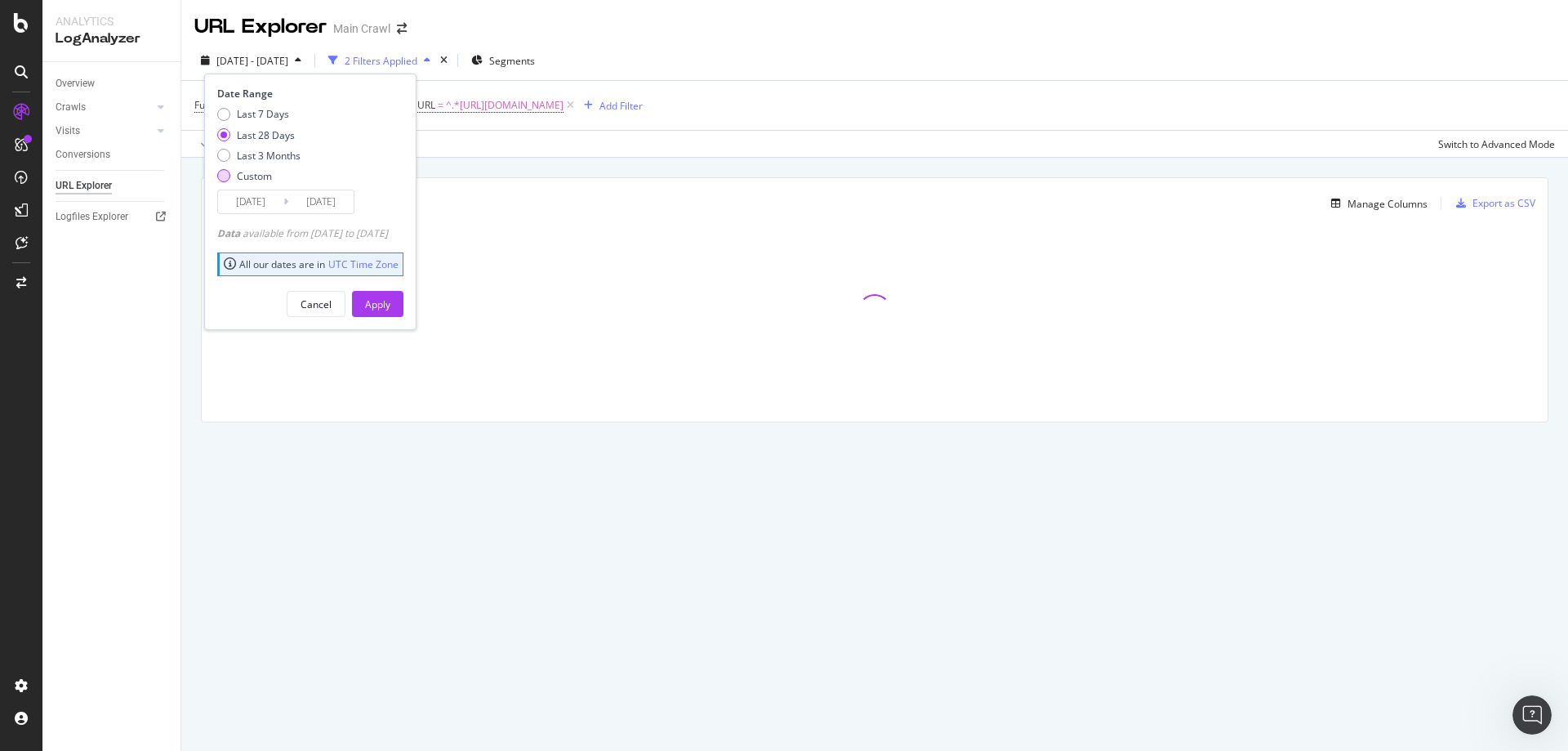
click at [235, 180] on div "Custom" at bounding box center [258, 176] width 83 height 14
click at [246, 202] on input "[DATE]" at bounding box center [250, 201] width 66 height 23
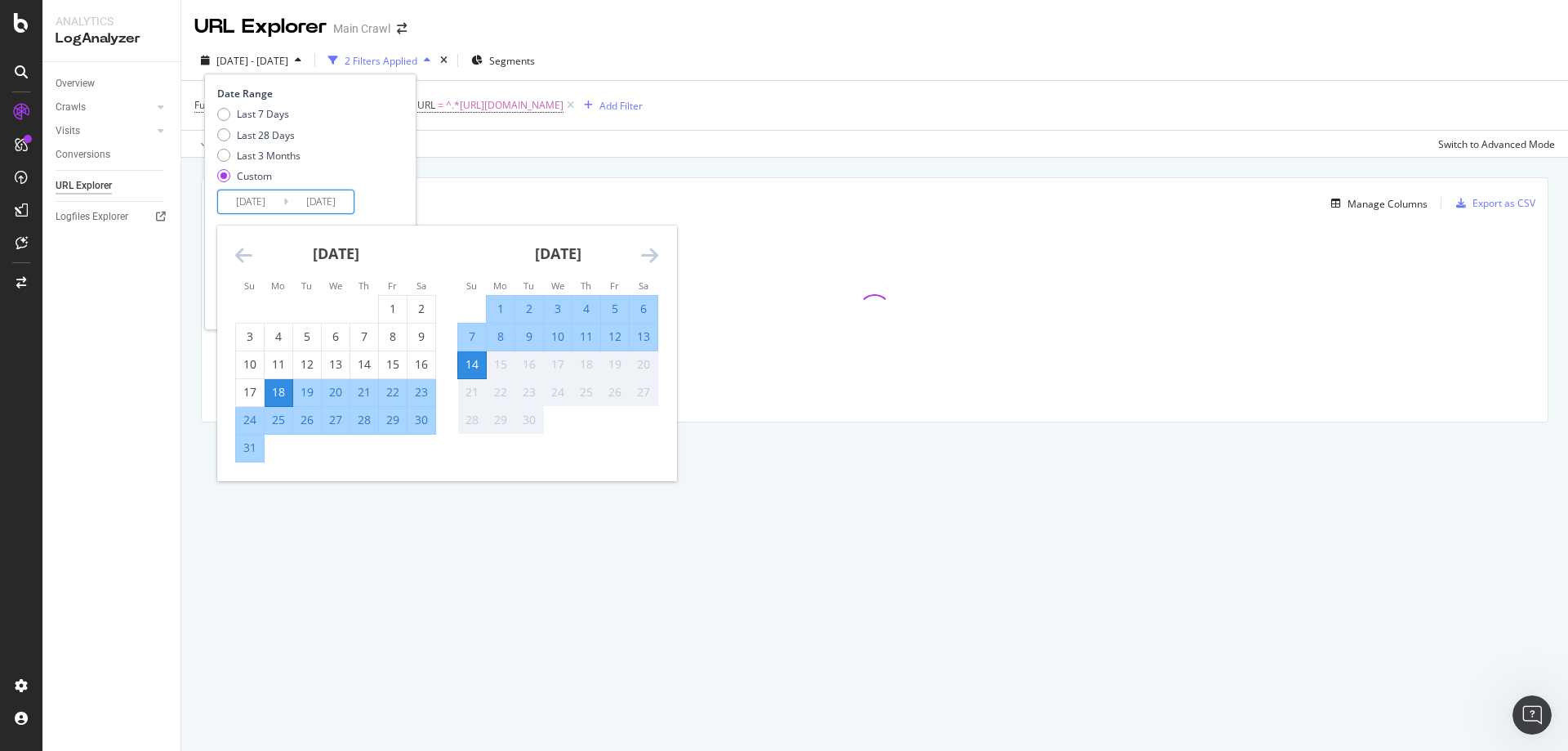
click at [250, 257] on icon "Move backward to switch to the previous month." at bounding box center [243, 255] width 17 height 20
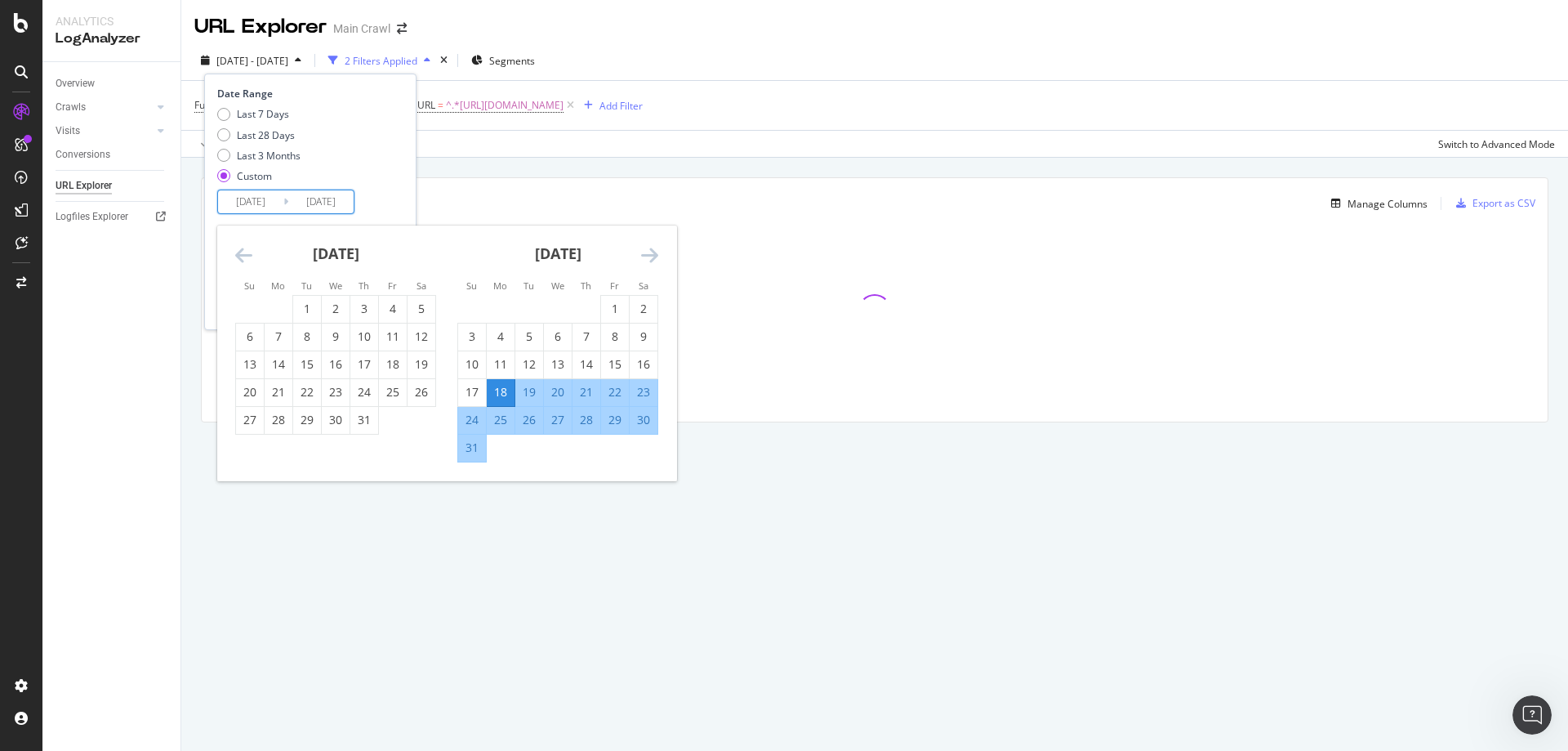
click at [250, 257] on icon "Move backward to switch to the previous month." at bounding box center [243, 255] width 17 height 20
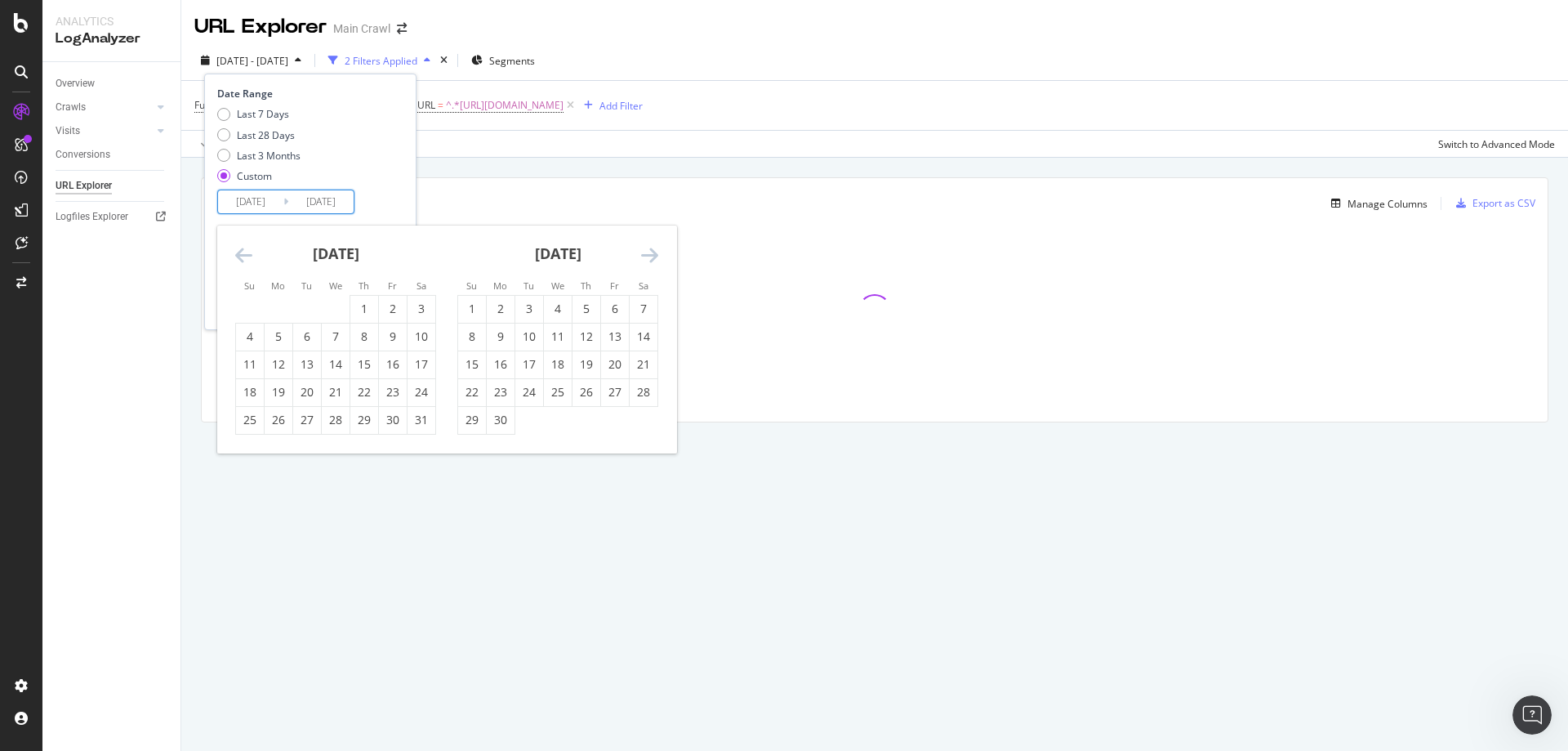
click at [250, 257] on icon "Move backward to switch to the previous month." at bounding box center [243, 255] width 17 height 20
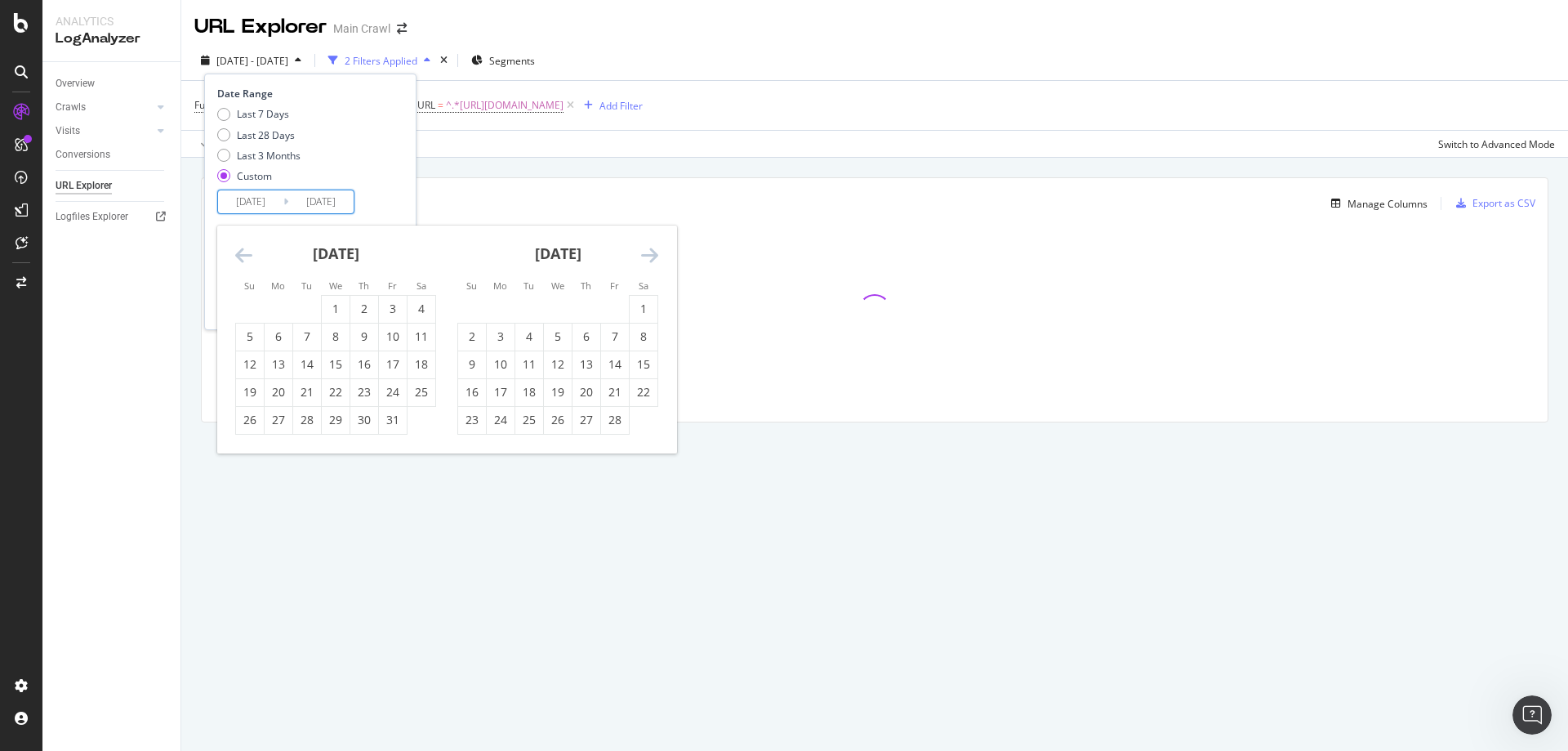
click at [250, 257] on icon "Move backward to switch to the previous month." at bounding box center [243, 255] width 17 height 20
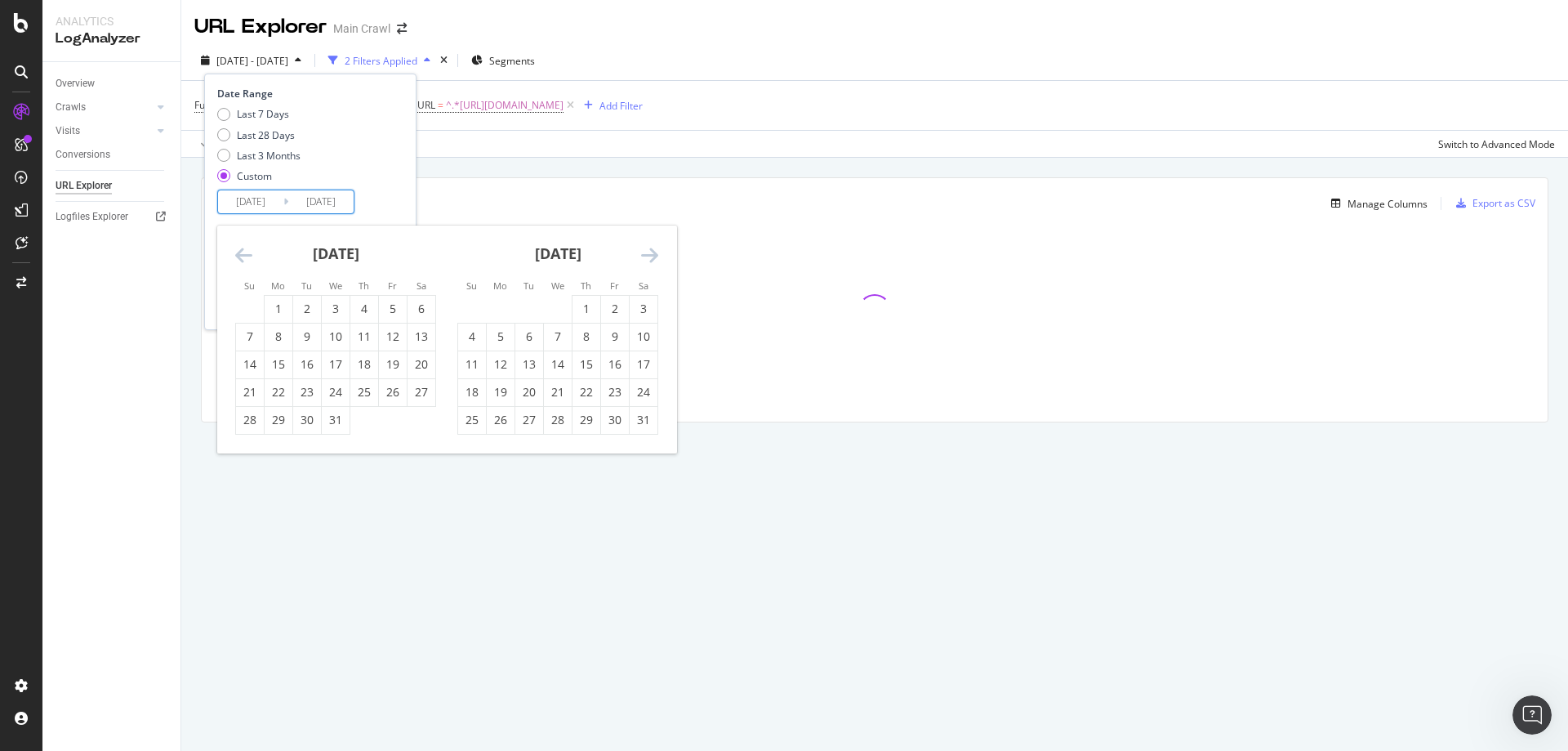
click at [250, 257] on icon "Move backward to switch to the previous month." at bounding box center [243, 255] width 17 height 20
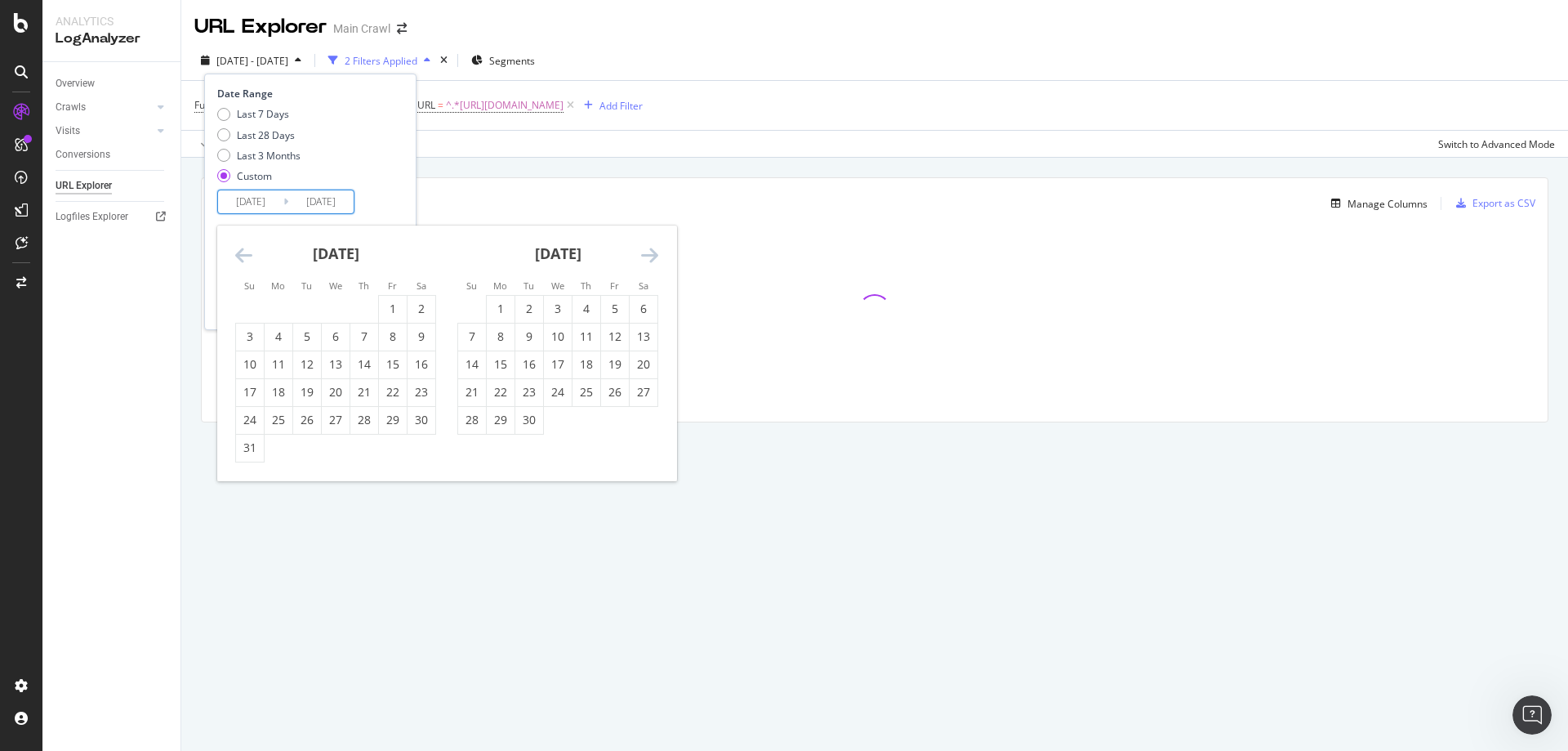
click at [250, 257] on icon "Move backward to switch to the previous month." at bounding box center [243, 255] width 17 height 20
click at [270, 304] on div "1" at bounding box center [279, 308] width 27 height 17
type input "[DATE]"
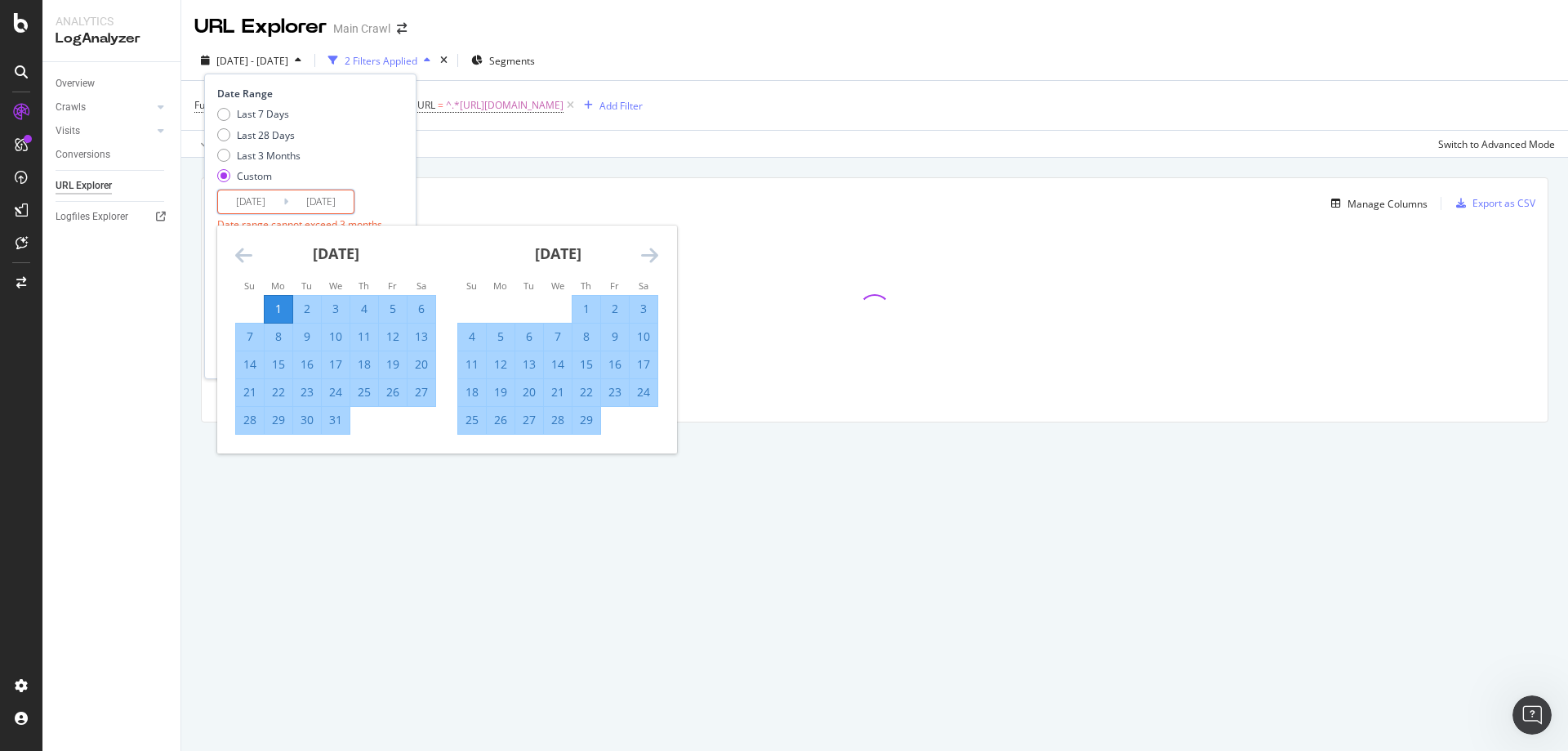
click at [653, 252] on icon "Move forward to switch to the next month." at bounding box center [649, 255] width 17 height 20
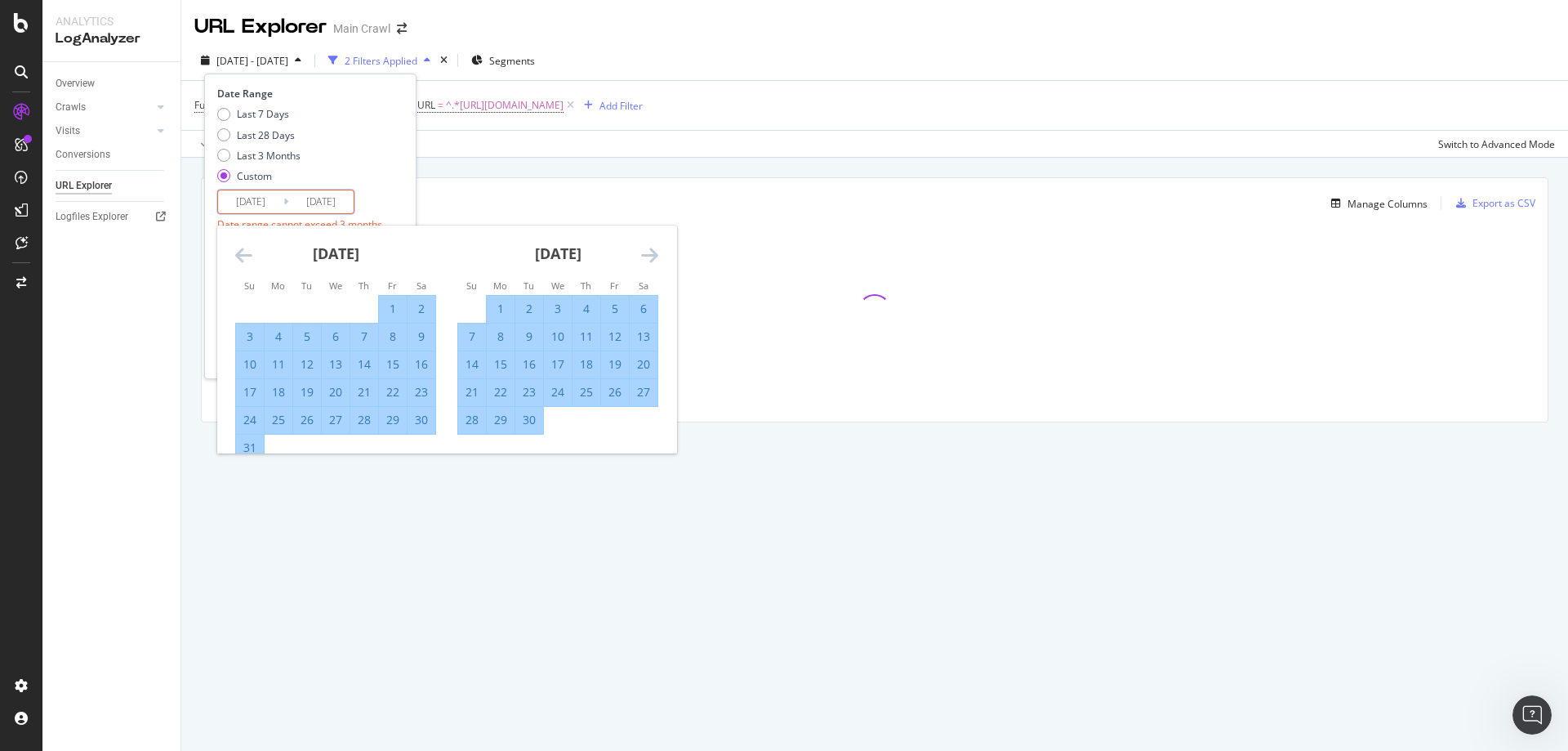
click at [653, 252] on icon "Move forward to switch to the next month." at bounding box center [649, 255] width 17 height 20
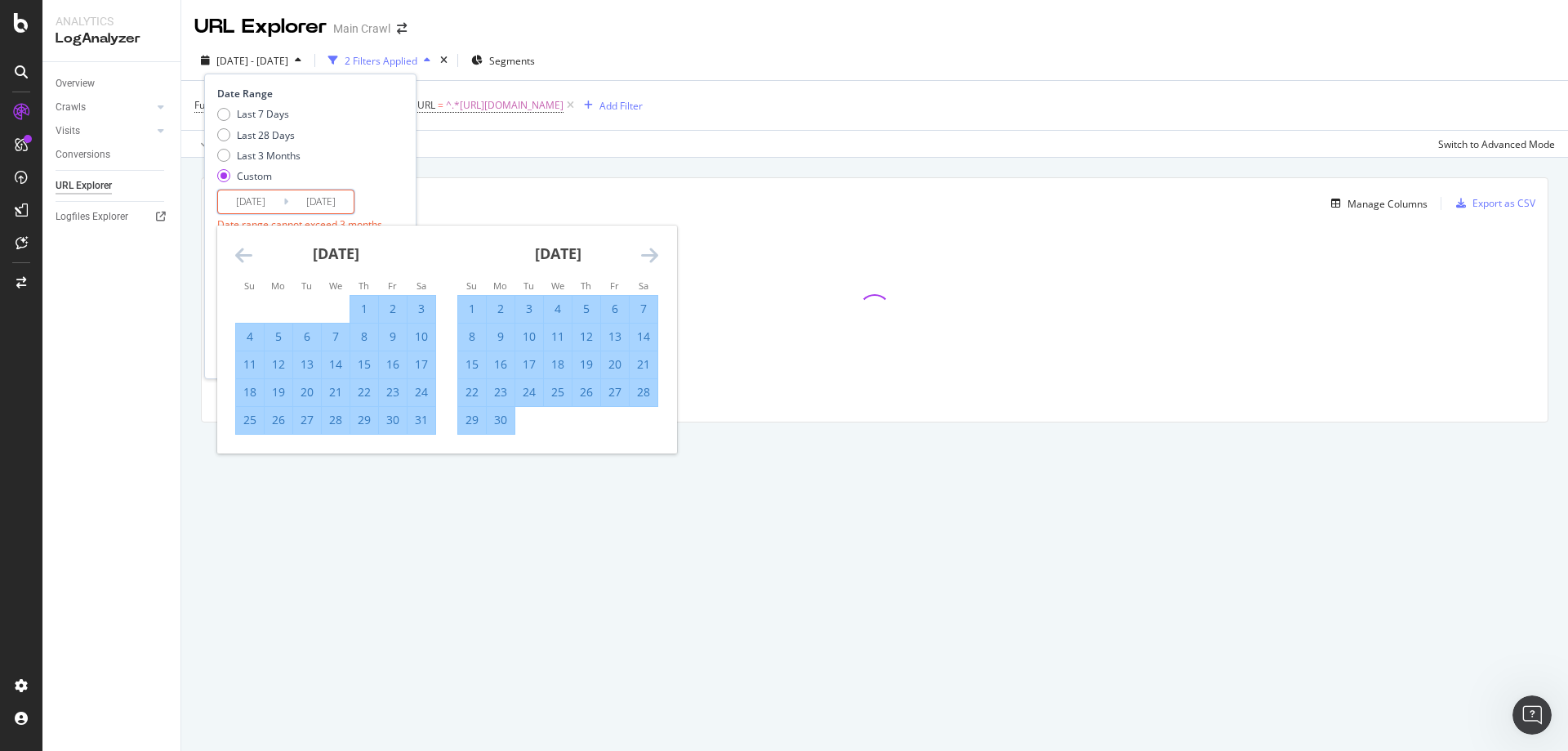
click at [653, 252] on icon "Move forward to switch to the next month." at bounding box center [649, 255] width 17 height 20
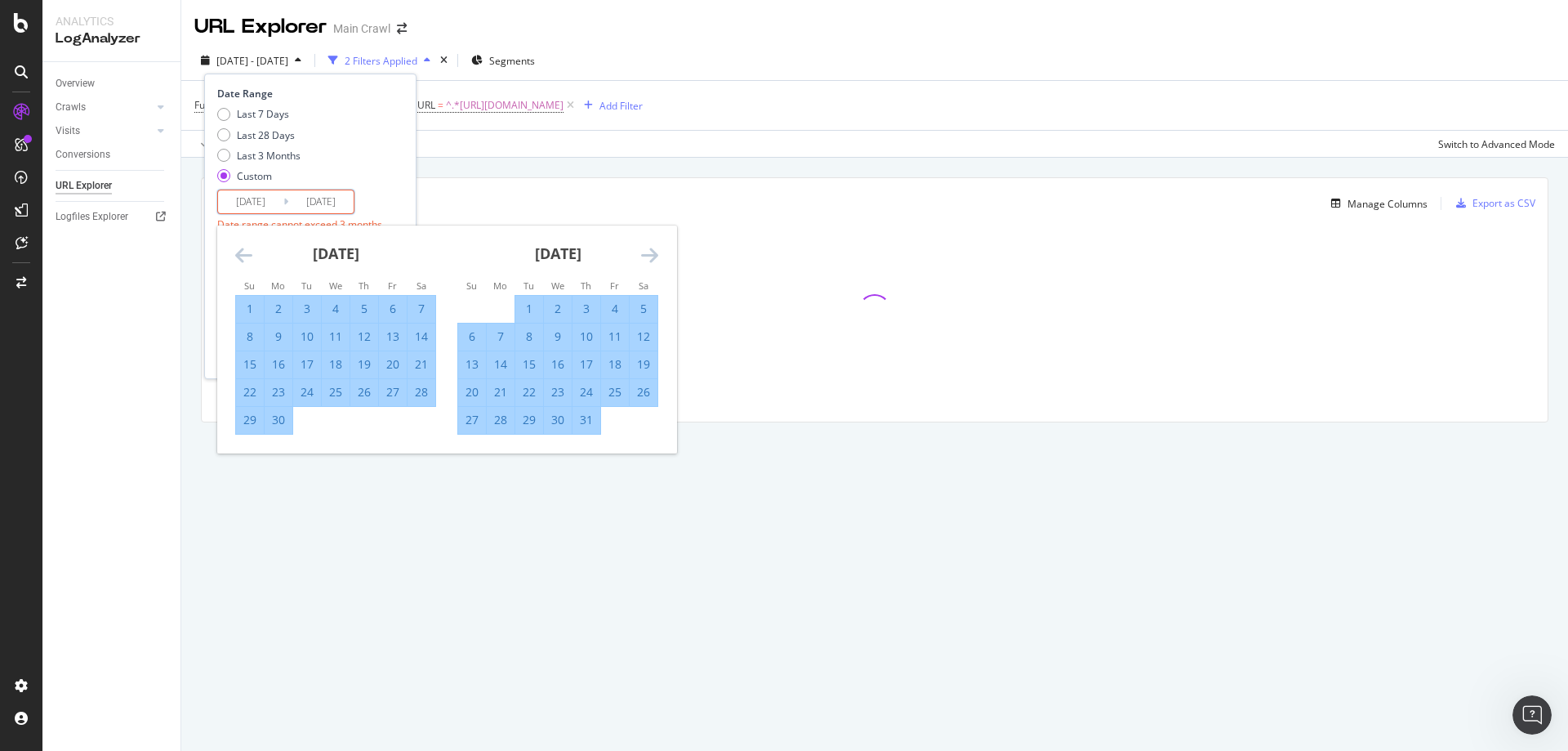
click at [653, 252] on icon "Move forward to switch to the next month." at bounding box center [649, 255] width 17 height 20
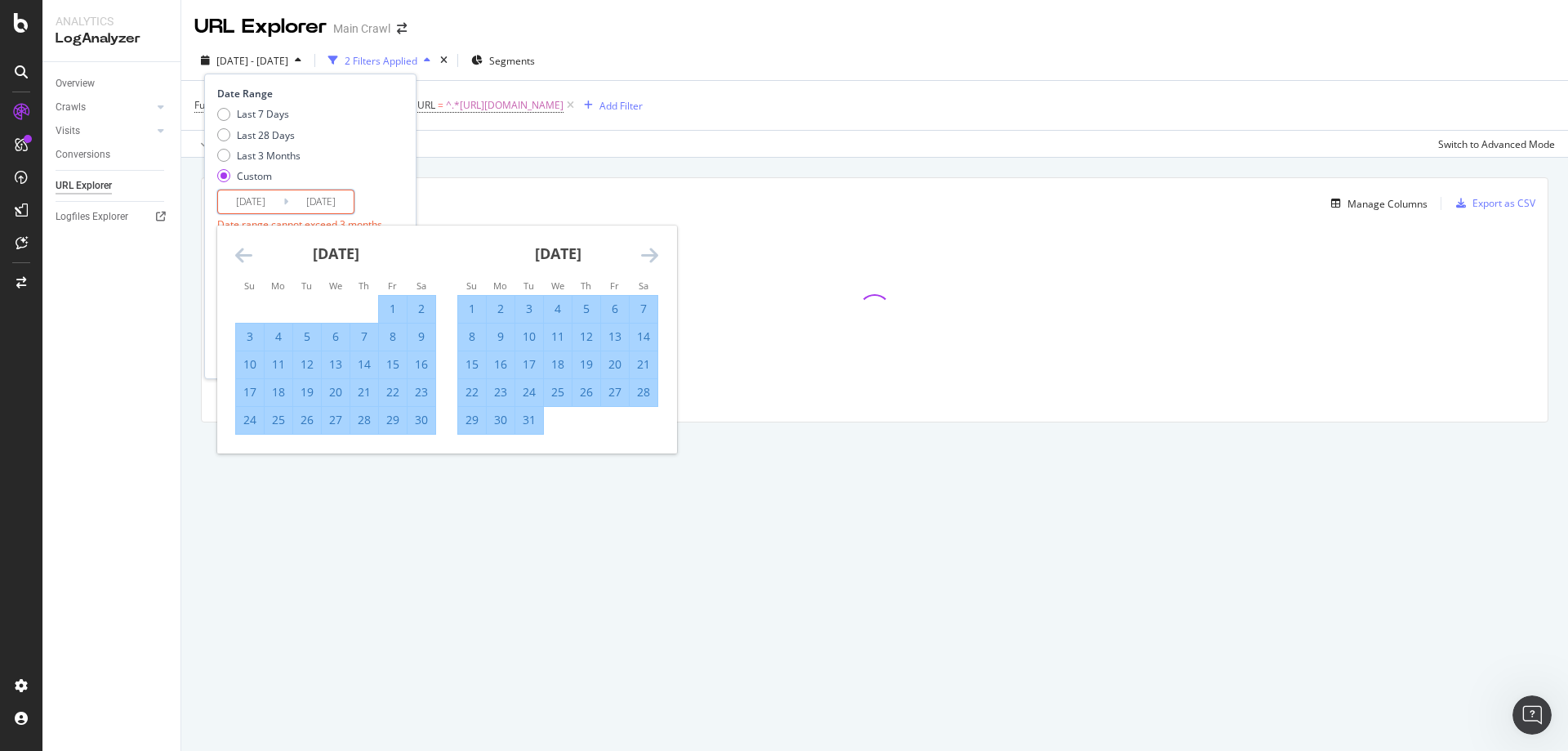
click at [519, 422] on div "31" at bounding box center [529, 419] width 27 height 17
type input "[DATE]"
